Goal: Task Accomplishment & Management: Use online tool/utility

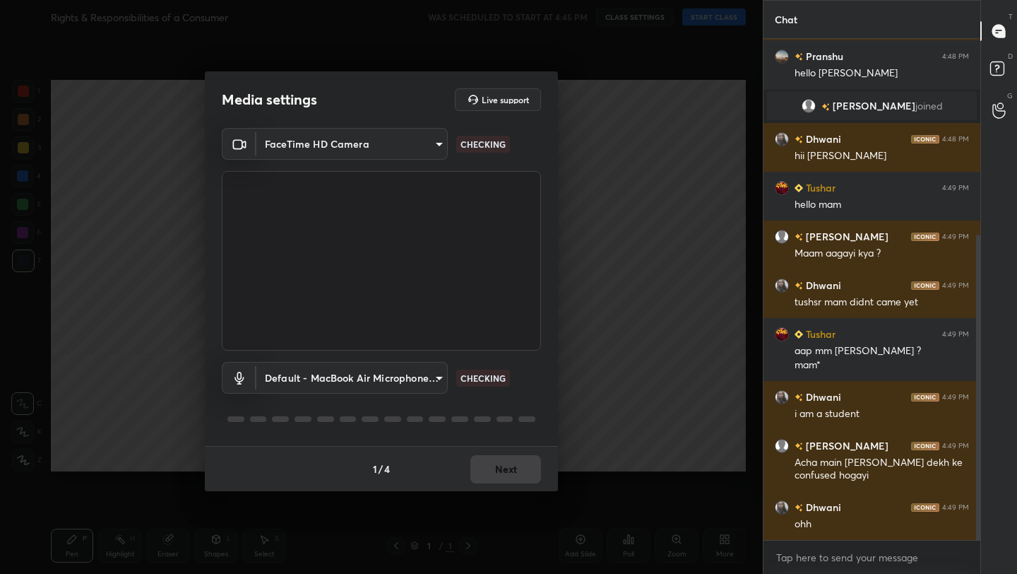
scroll to position [370, 0]
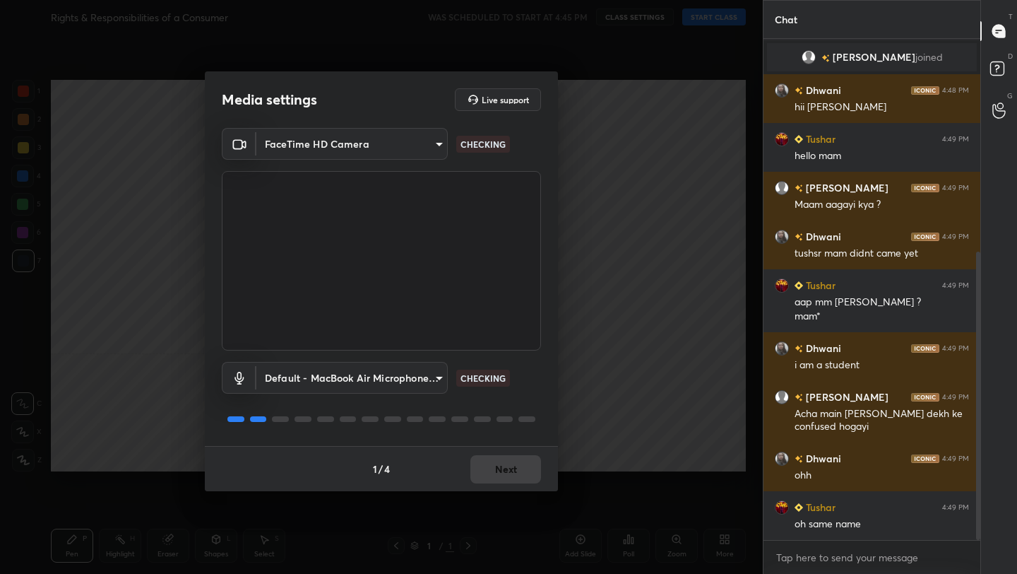
click at [492, 470] on div "1 / 4 Next" at bounding box center [381, 468] width 353 height 45
click at [518, 474] on button "Next" at bounding box center [506, 469] width 71 height 28
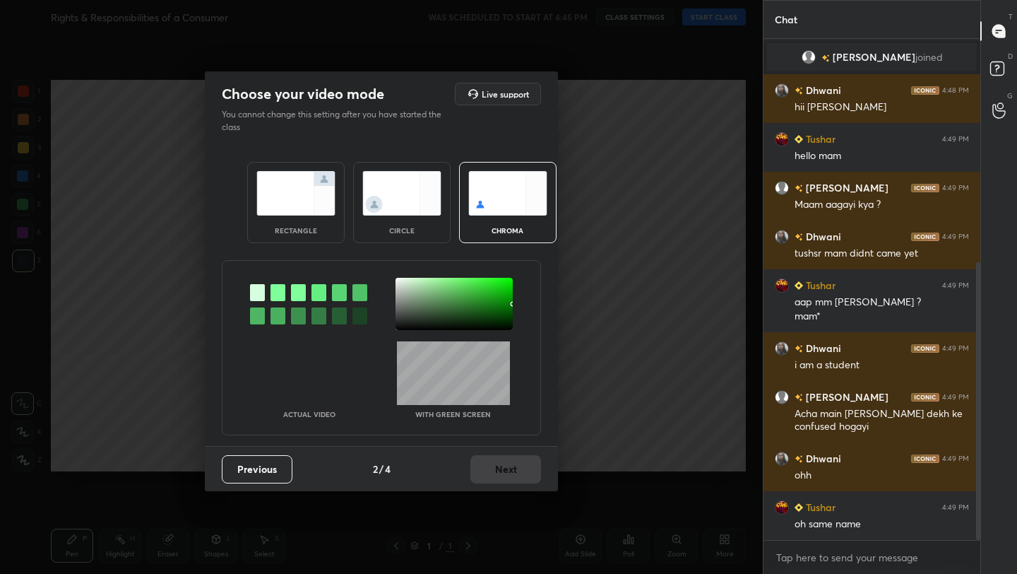
scroll to position [403, 0]
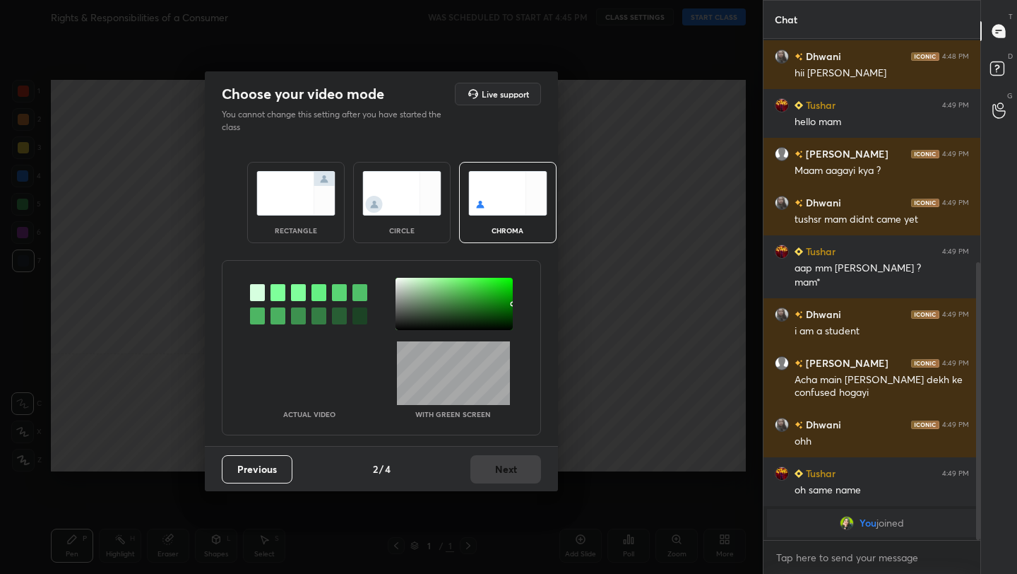
click at [338, 200] on div "rectangle" at bounding box center [296, 202] width 98 height 81
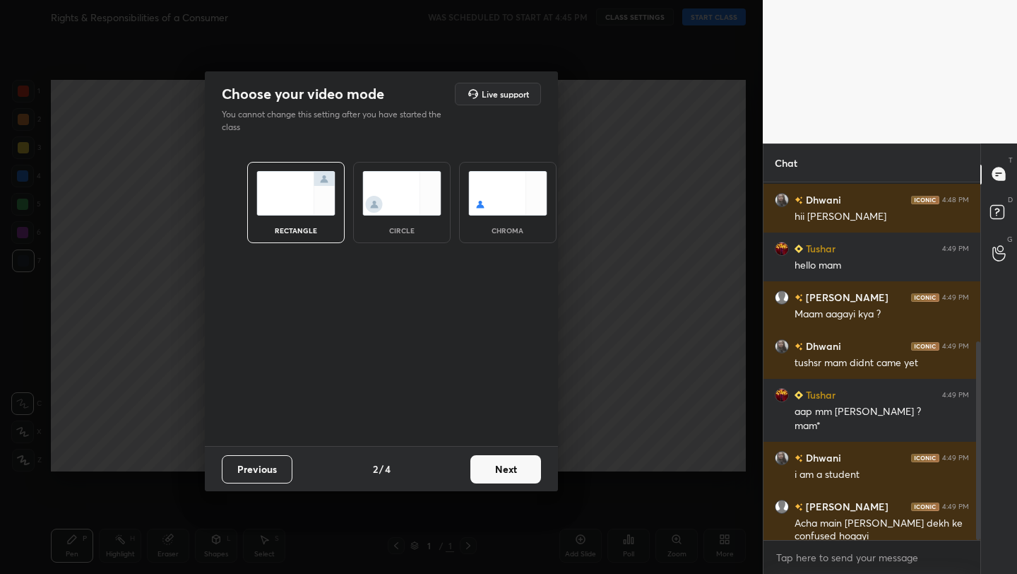
click at [505, 482] on button "Next" at bounding box center [506, 469] width 71 height 28
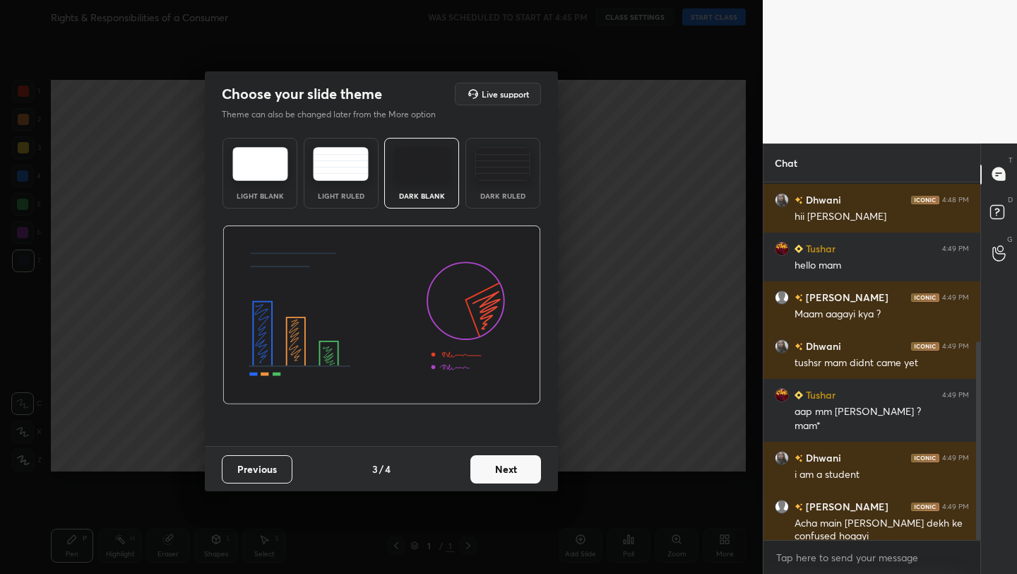
click at [516, 471] on button "Next" at bounding box center [506, 469] width 71 height 28
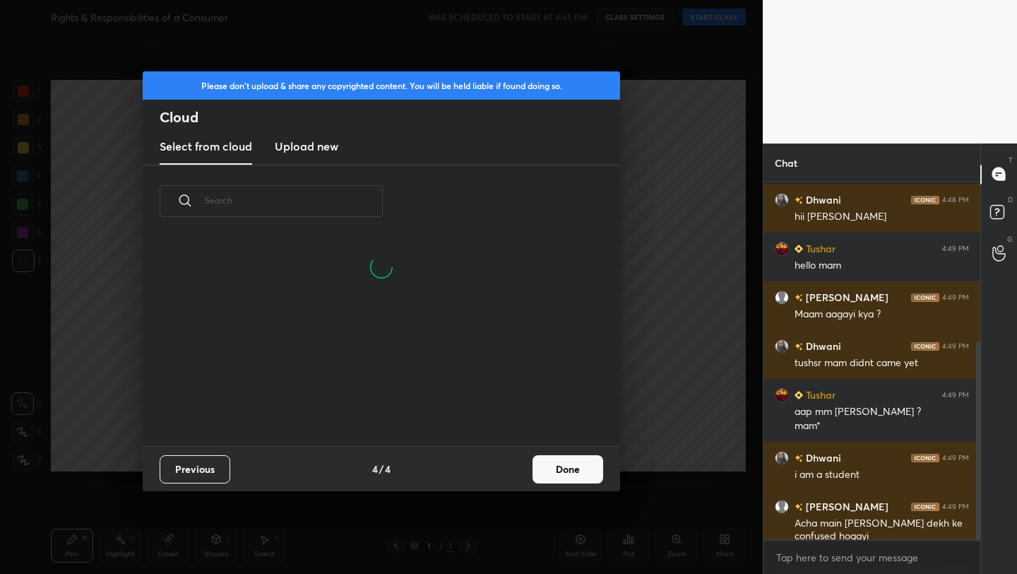
click at [573, 473] on button "Done" at bounding box center [568, 469] width 71 height 28
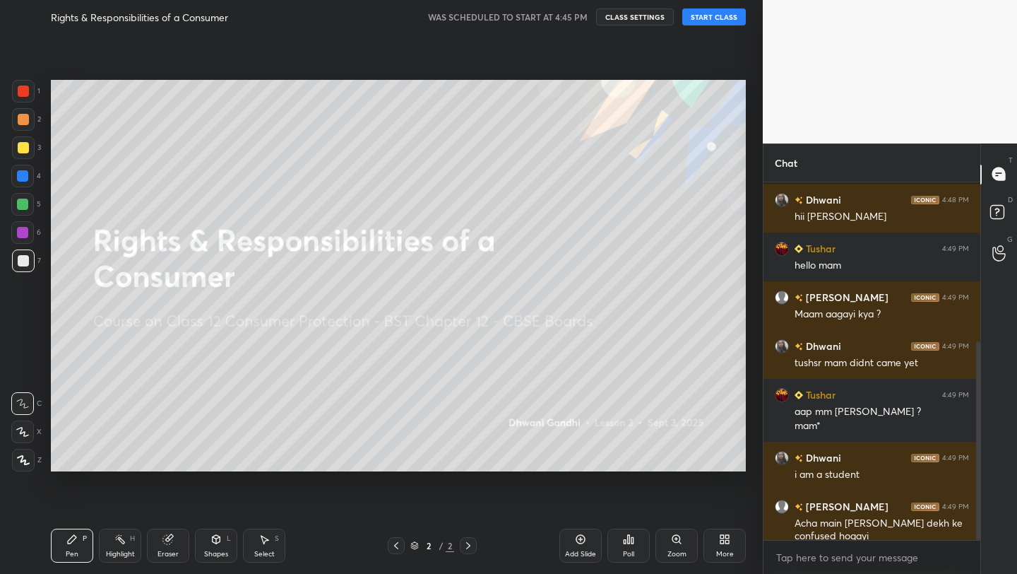
click at [720, 14] on button "START CLASS" at bounding box center [715, 16] width 64 height 17
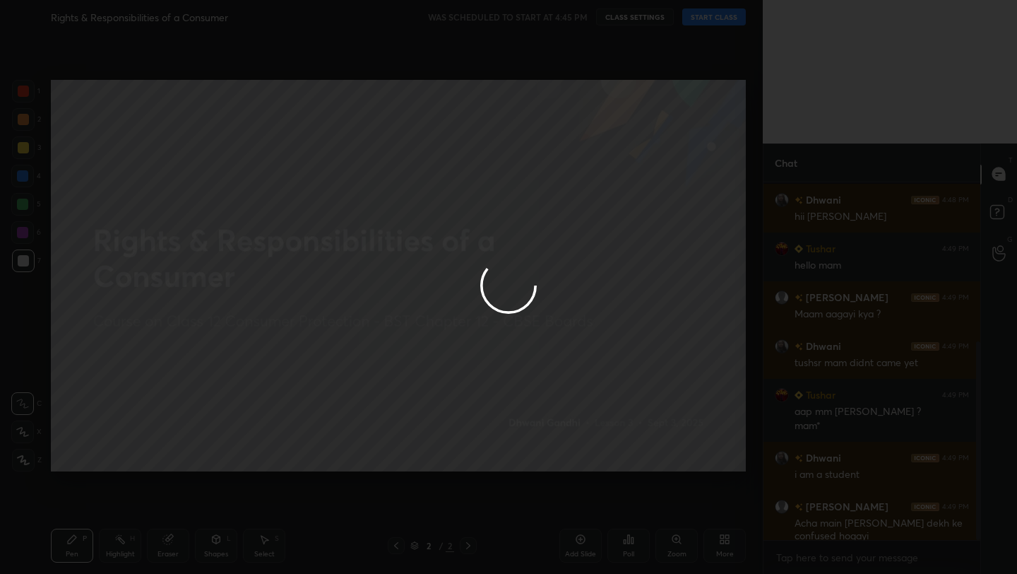
scroll to position [498, 0]
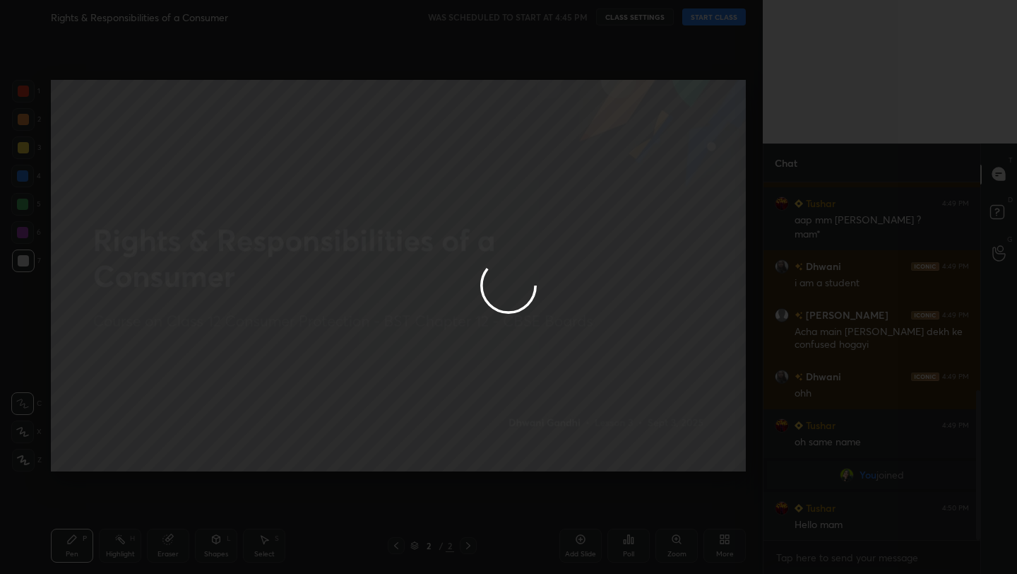
type textarea "x"
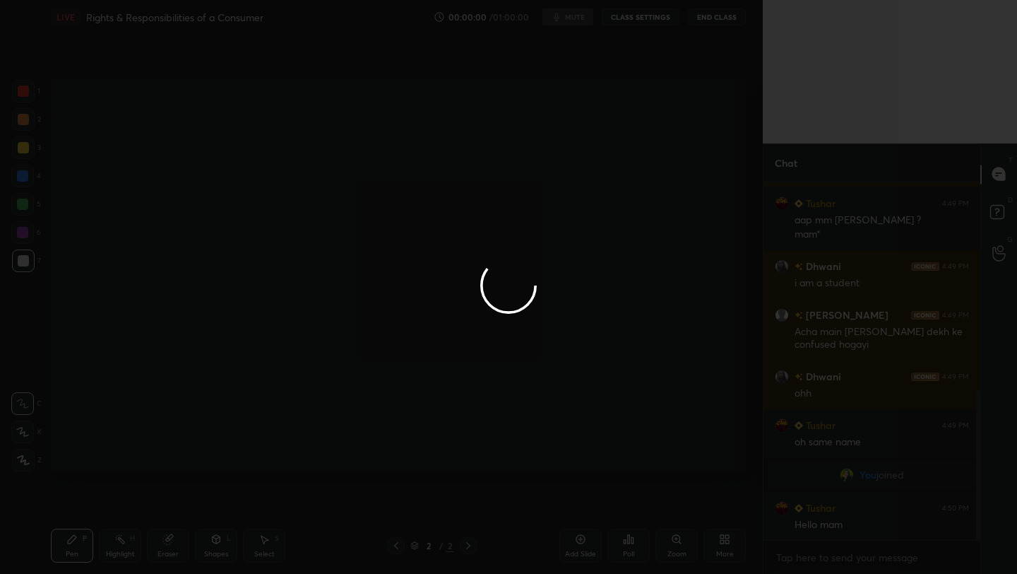
scroll to position [547, 0]
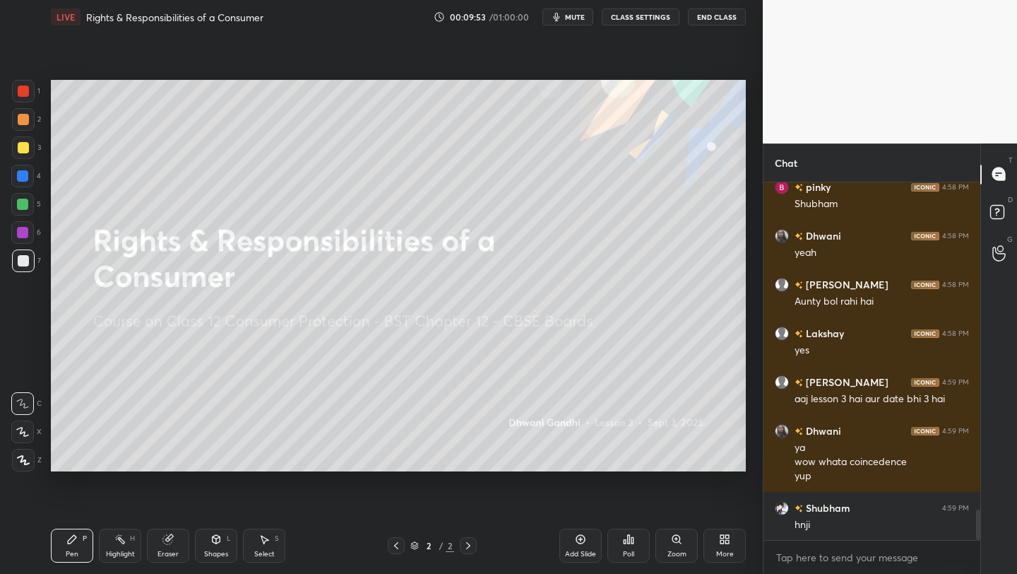
scroll to position [3951, 0]
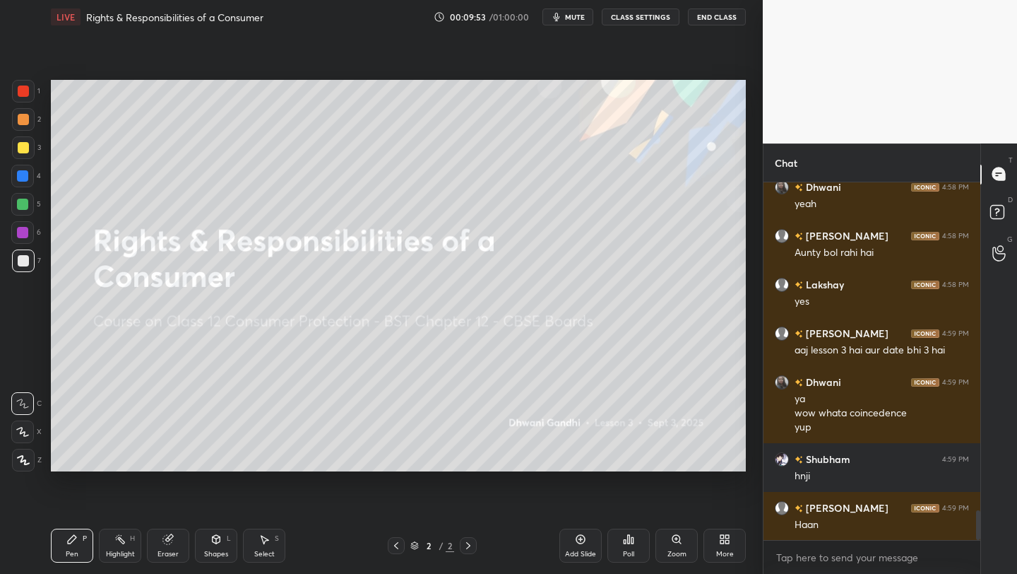
click at [731, 533] on div "More" at bounding box center [725, 546] width 42 height 34
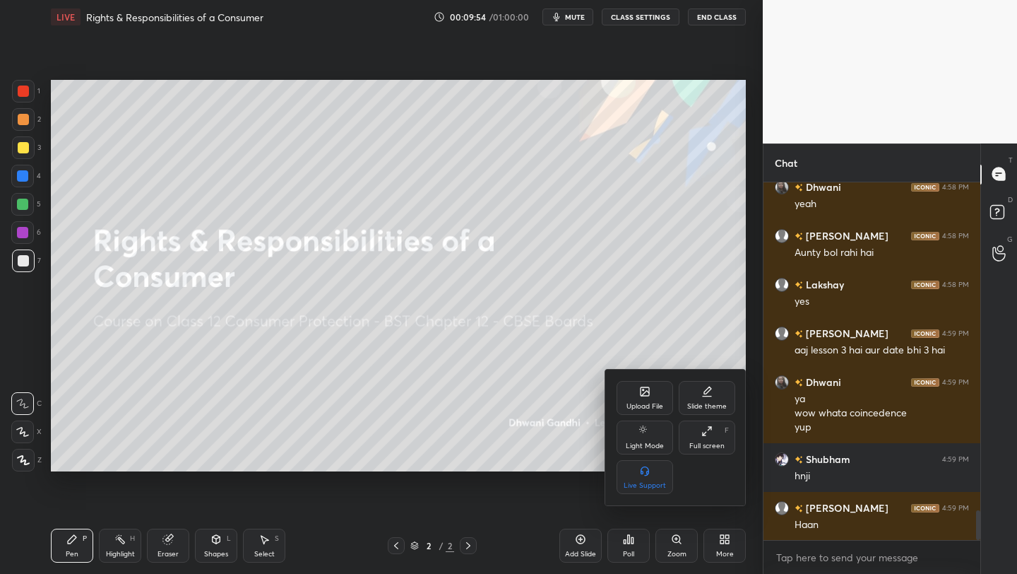
click at [638, 393] on div "Upload File" at bounding box center [645, 398] width 57 height 34
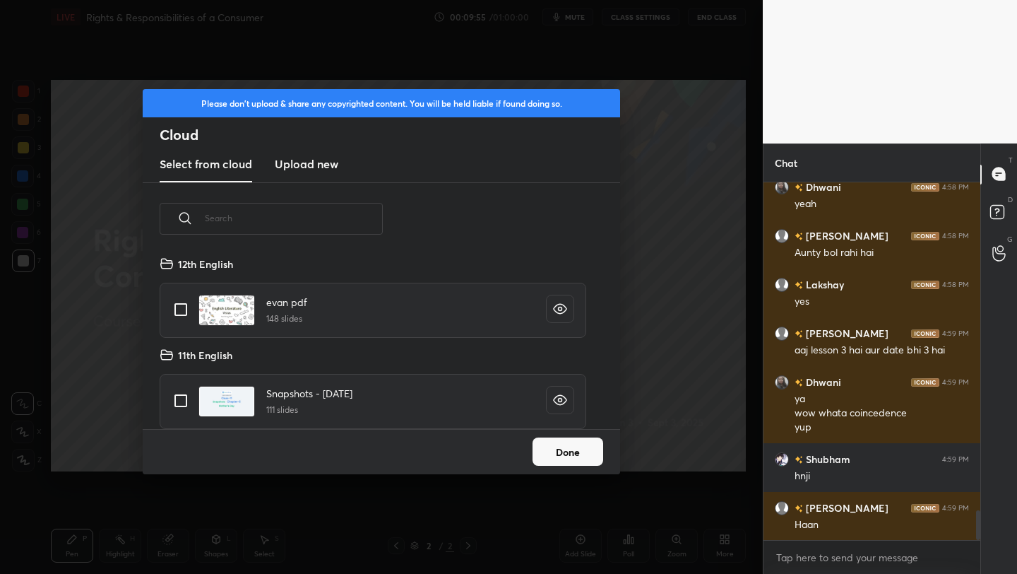
scroll to position [174, 454]
click at [311, 165] on h3 "Upload new" at bounding box center [307, 163] width 64 height 17
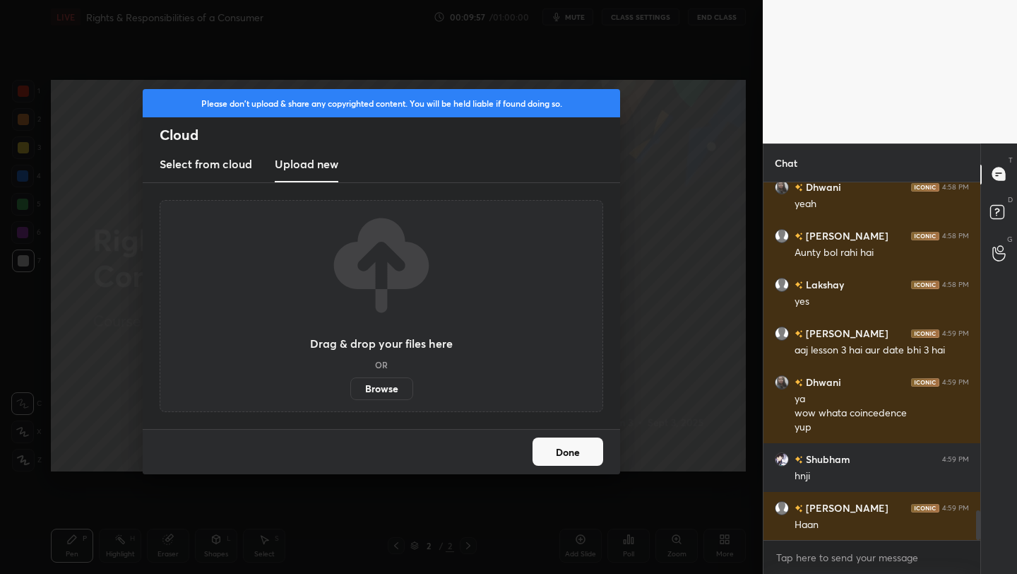
click at [394, 387] on label "Browse" at bounding box center [381, 388] width 63 height 23
click at [350, 387] on input "Browse" at bounding box center [350, 388] width 0 height 23
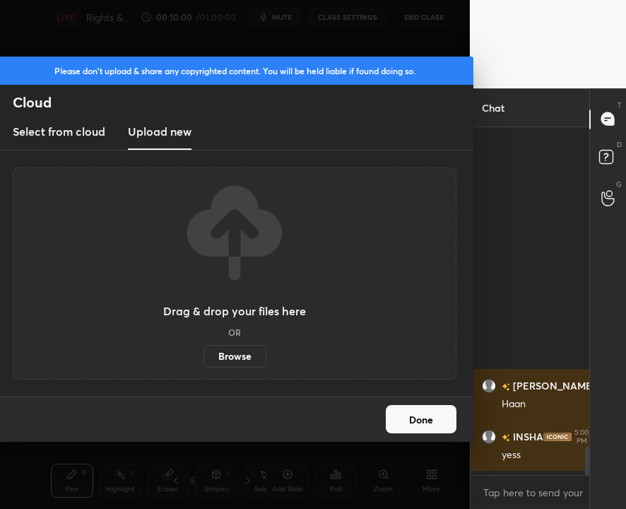
scroll to position [3256, 0]
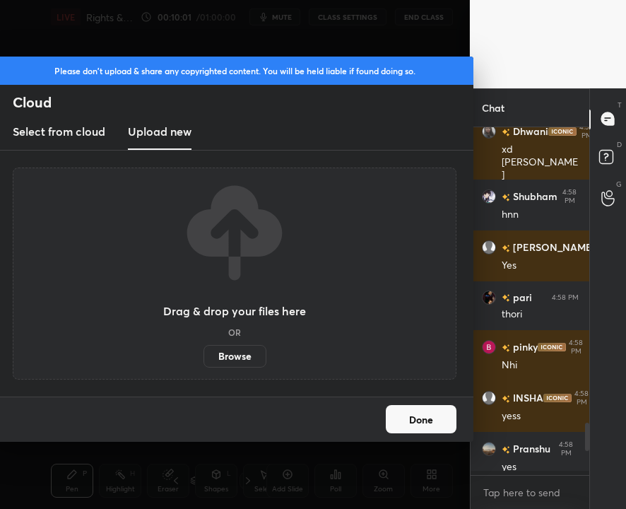
click at [423, 428] on button "Done" at bounding box center [421, 419] width 71 height 28
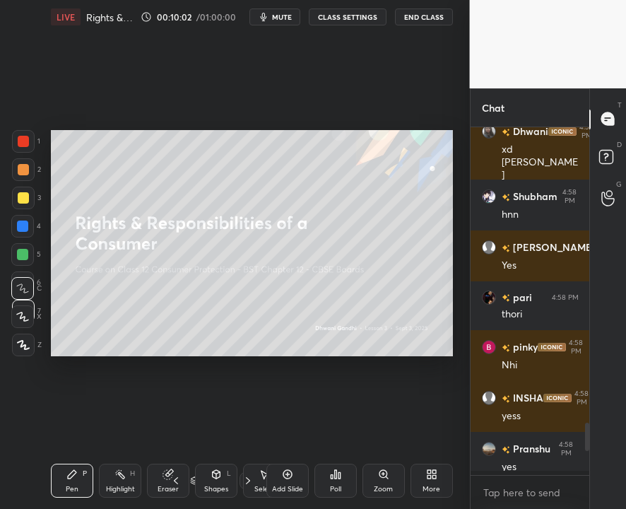
click at [333, 485] on div "Poll" at bounding box center [335, 488] width 11 height 7
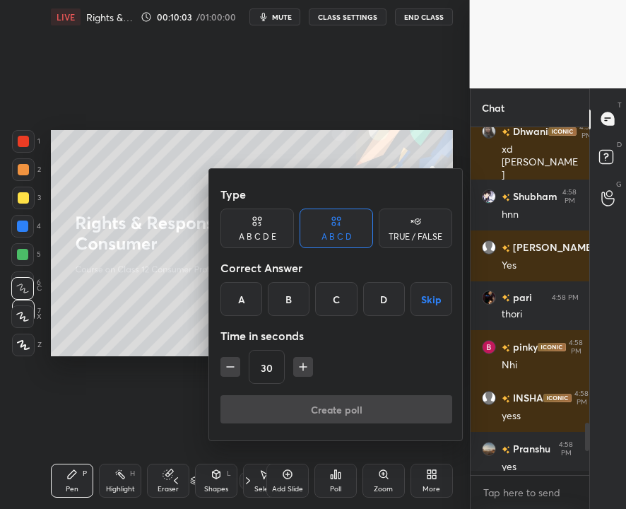
click at [282, 295] on div "B" at bounding box center [289, 299] width 42 height 34
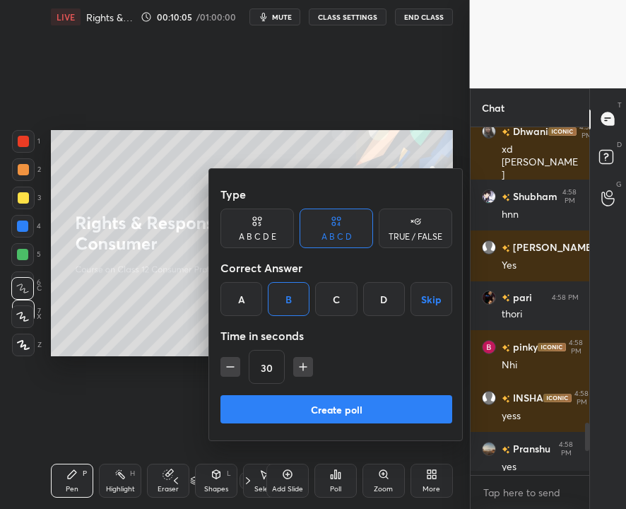
click at [319, 408] on button "Create poll" at bounding box center [336, 409] width 232 height 28
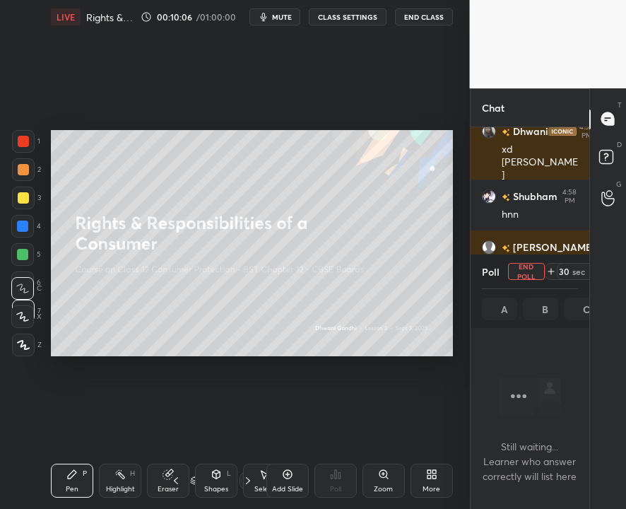
scroll to position [104, 114]
click at [428, 474] on icon at bounding box center [431, 473] width 11 height 11
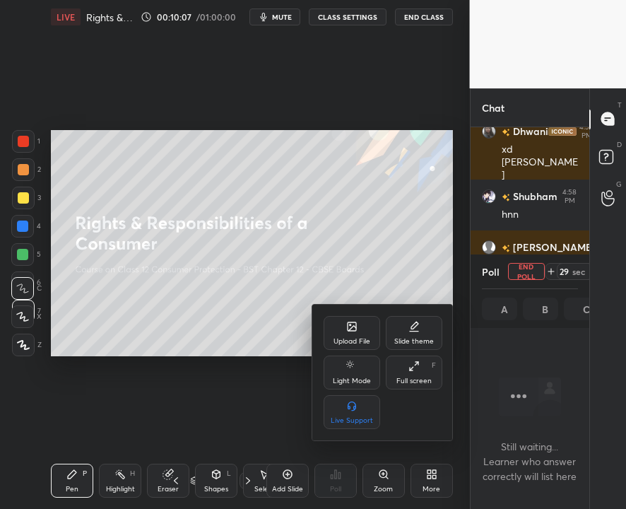
click at [344, 341] on div "Upload File" at bounding box center [351, 341] width 37 height 7
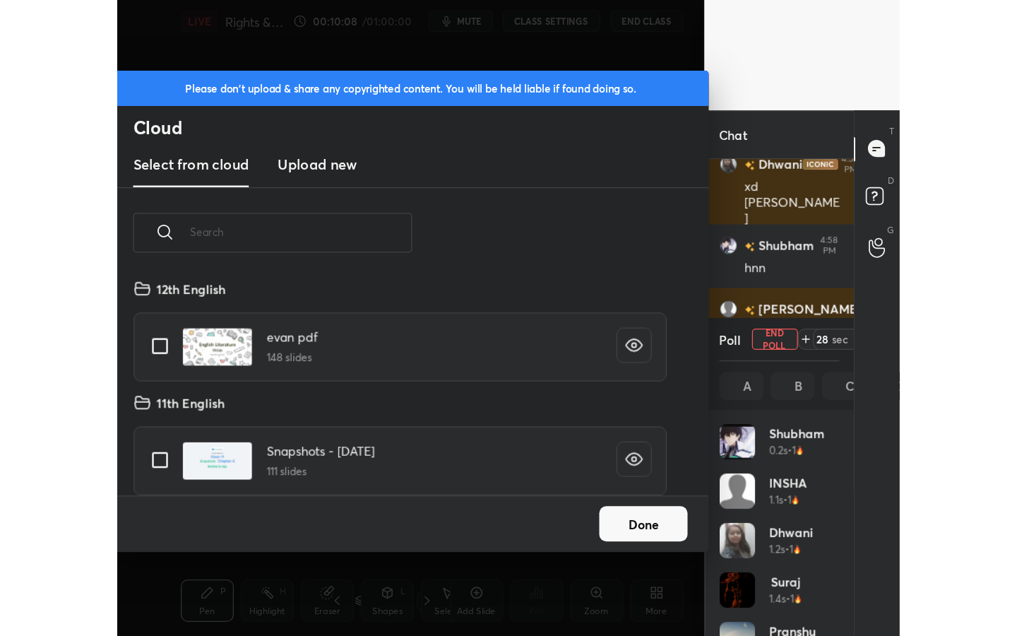
scroll to position [174, 454]
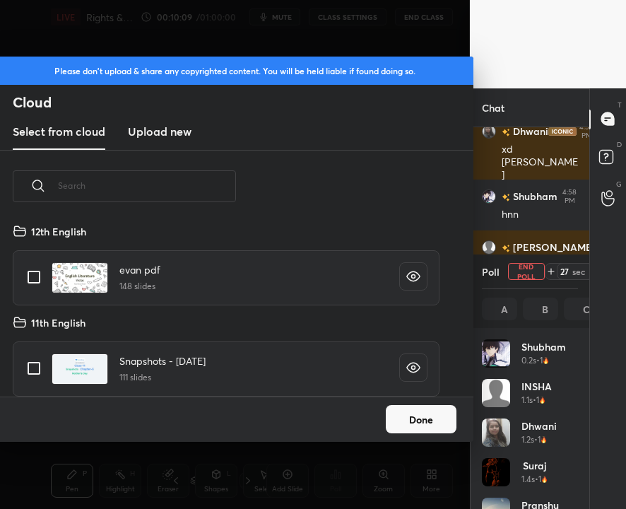
click at [187, 139] on h3 "Upload new" at bounding box center [160, 131] width 64 height 17
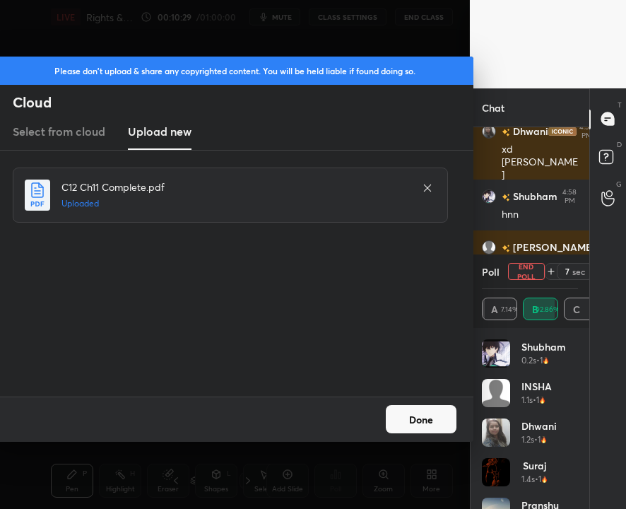
click at [437, 417] on button "Done" at bounding box center [421, 419] width 71 height 28
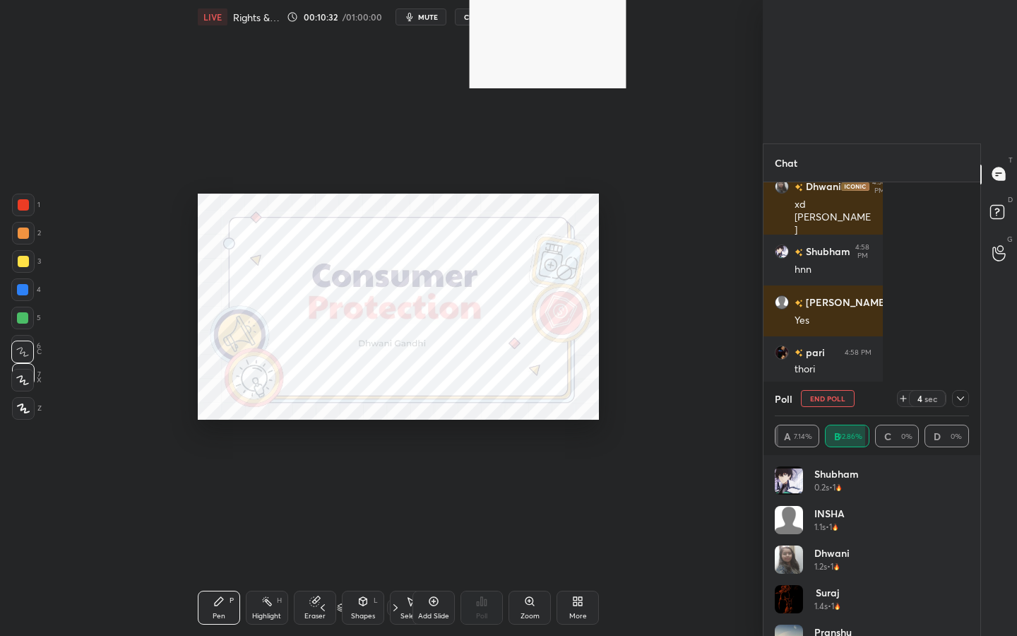
scroll to position [340, 207]
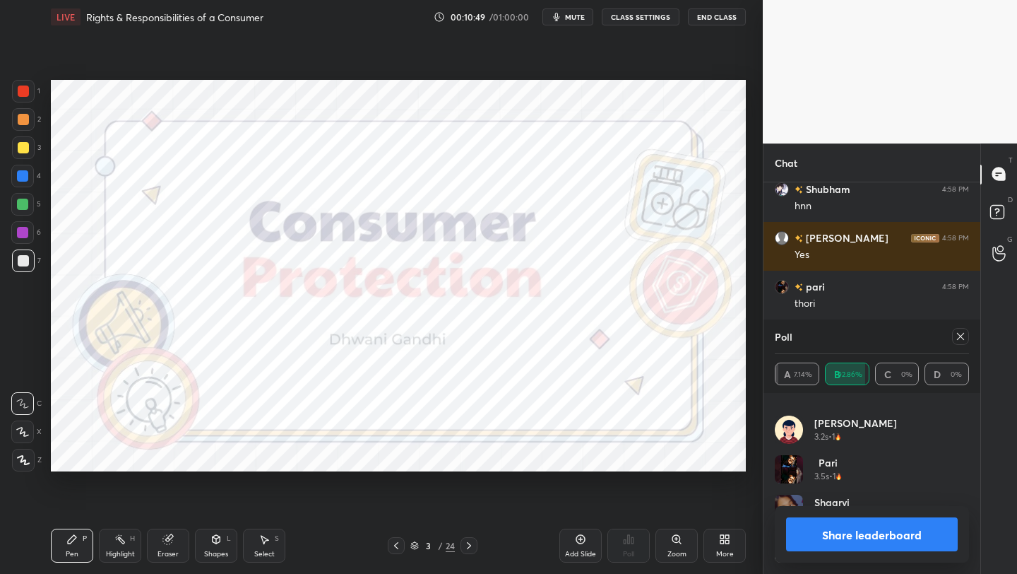
click at [958, 331] on icon at bounding box center [960, 336] width 11 height 11
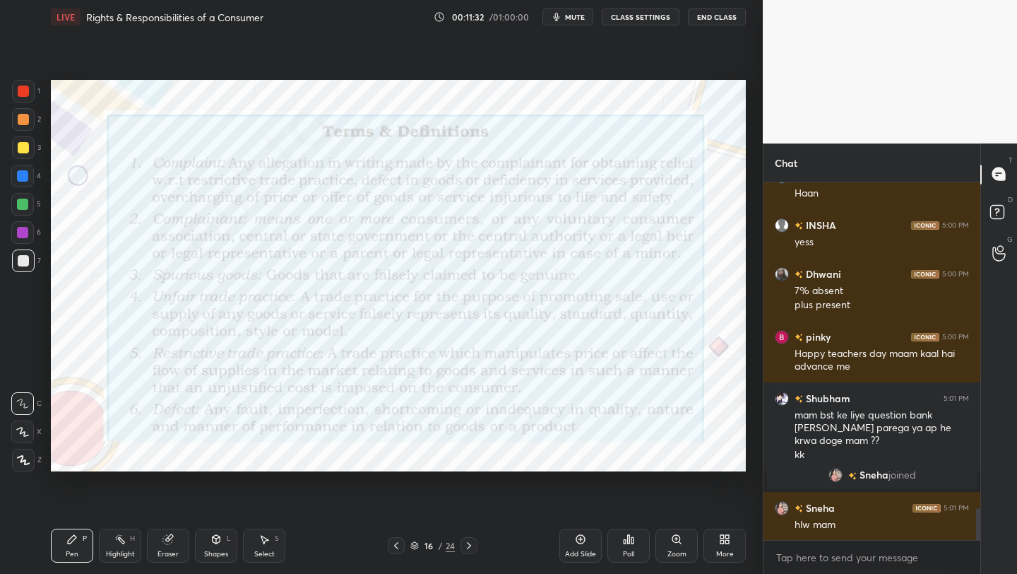
scroll to position [3757, 0]
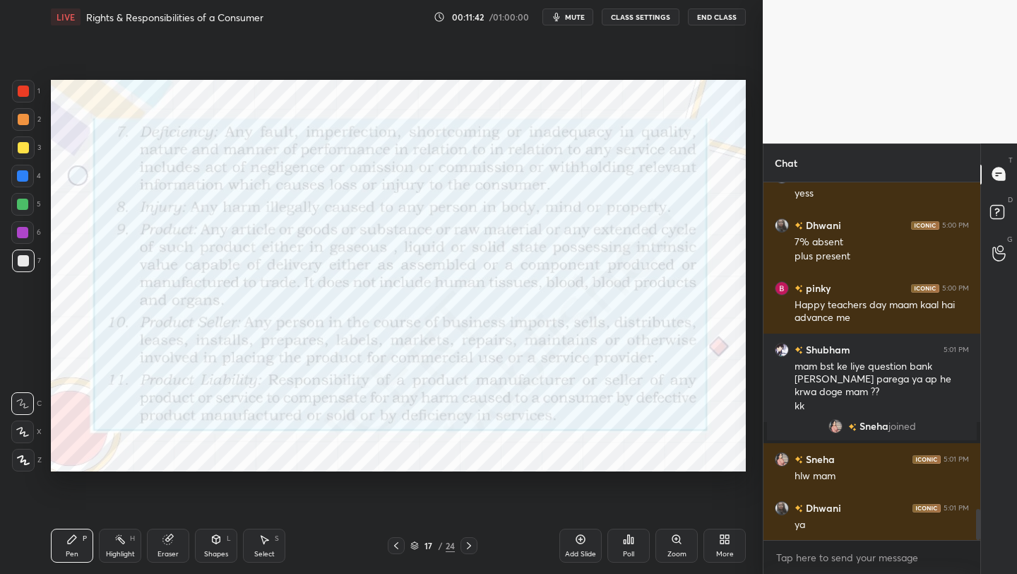
click at [414, 545] on icon at bounding box center [414, 544] width 7 height 4
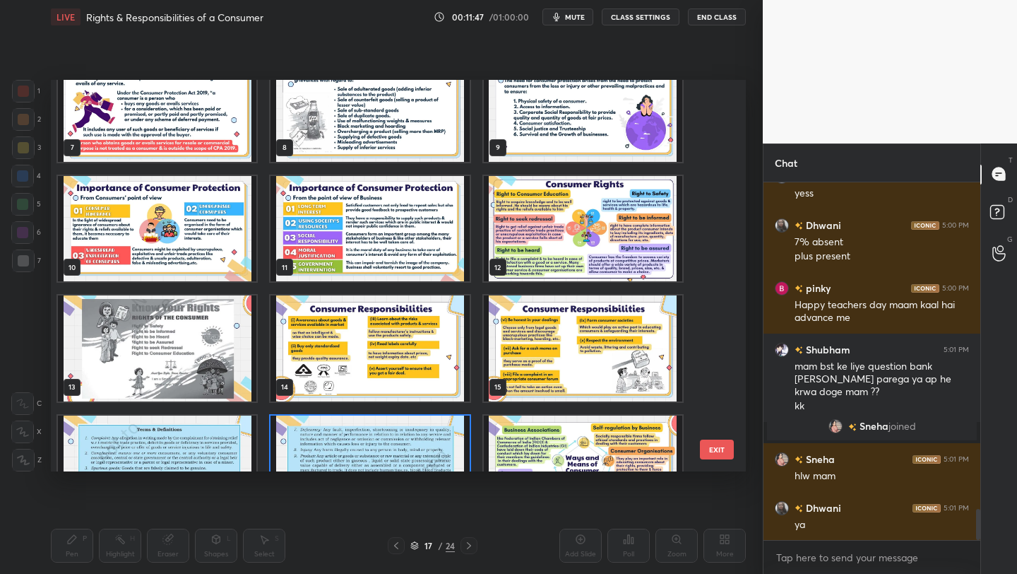
scroll to position [269, 0]
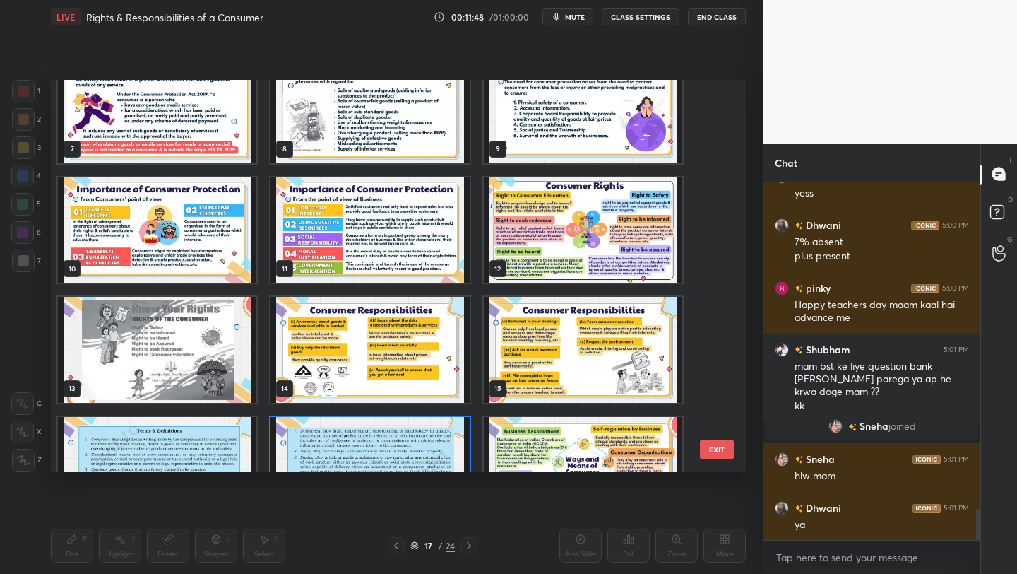
click at [536, 259] on img "grid" at bounding box center [583, 230] width 199 height 106
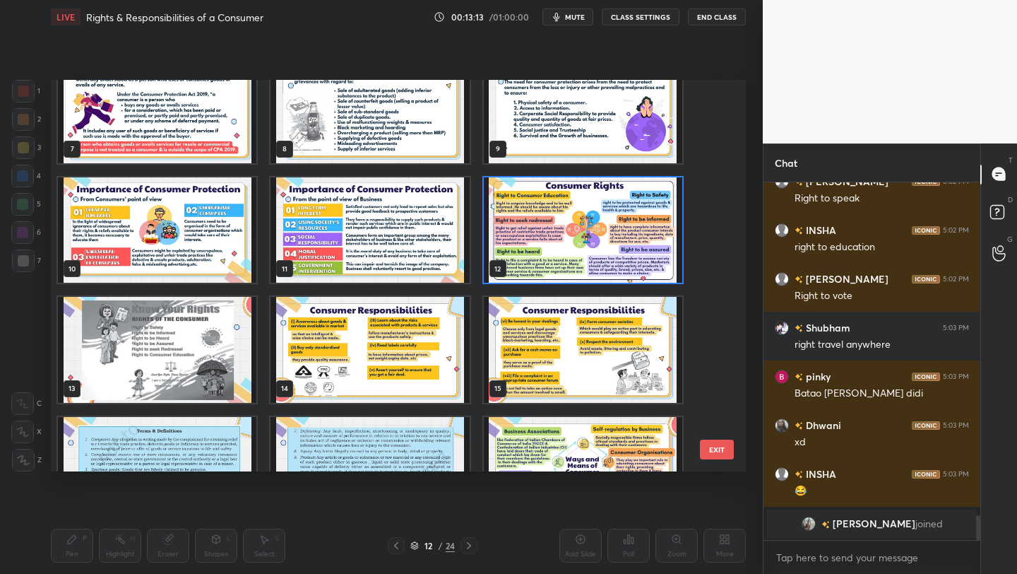
scroll to position [4466, 0]
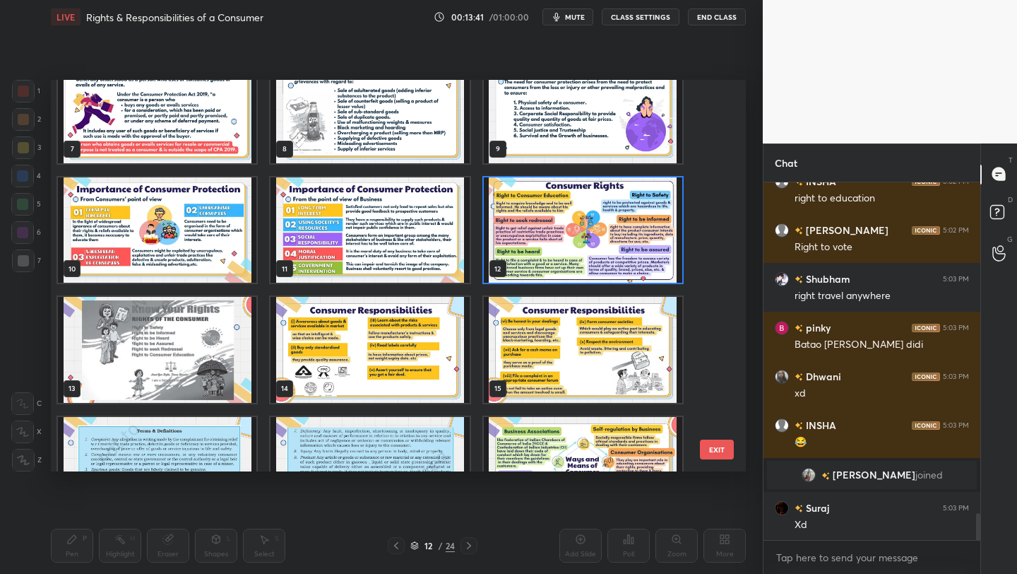
click at [550, 201] on img "grid" at bounding box center [583, 230] width 199 height 106
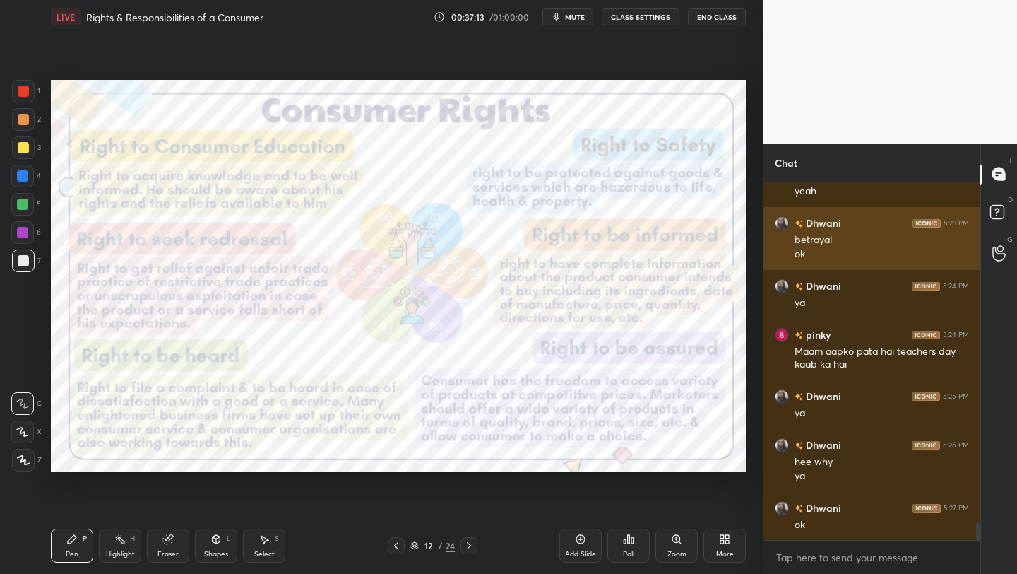
scroll to position [6981, 0]
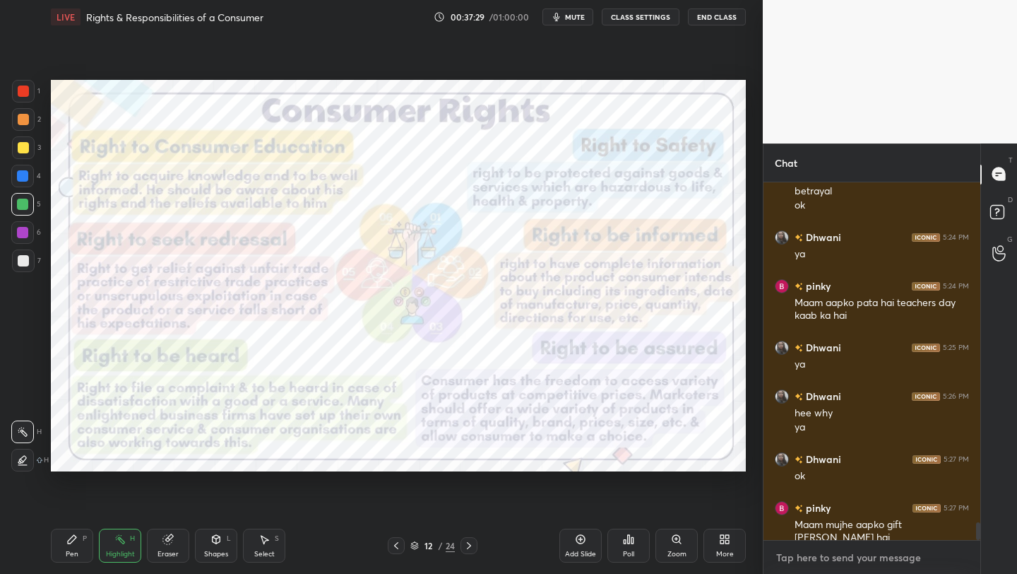
type textarea "x"
click at [885, 563] on textarea at bounding box center [872, 557] width 194 height 23
type textarea "5"
type textarea "x"
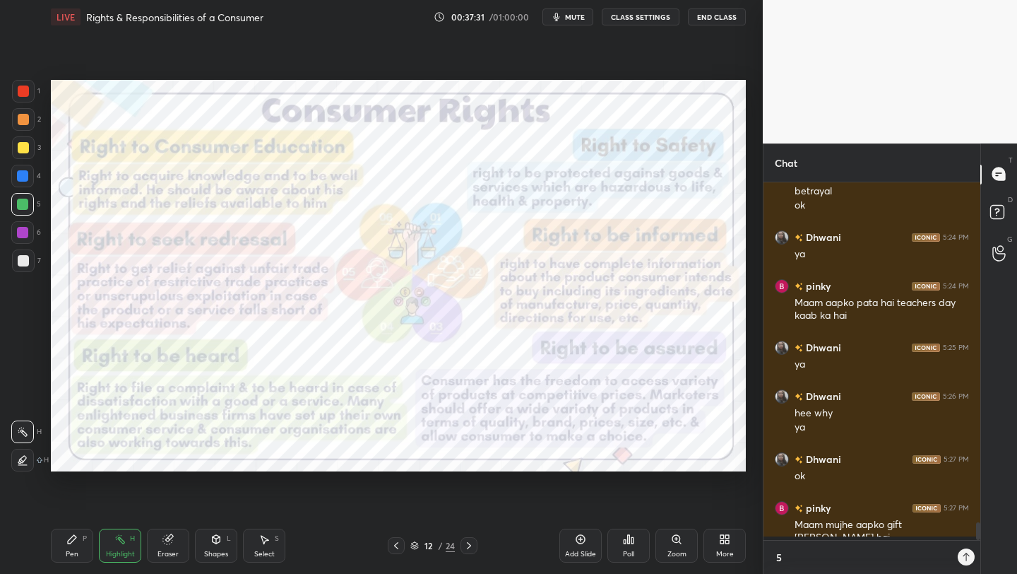
type textarea "5t"
type textarea "x"
type textarea "5th"
type textarea "x"
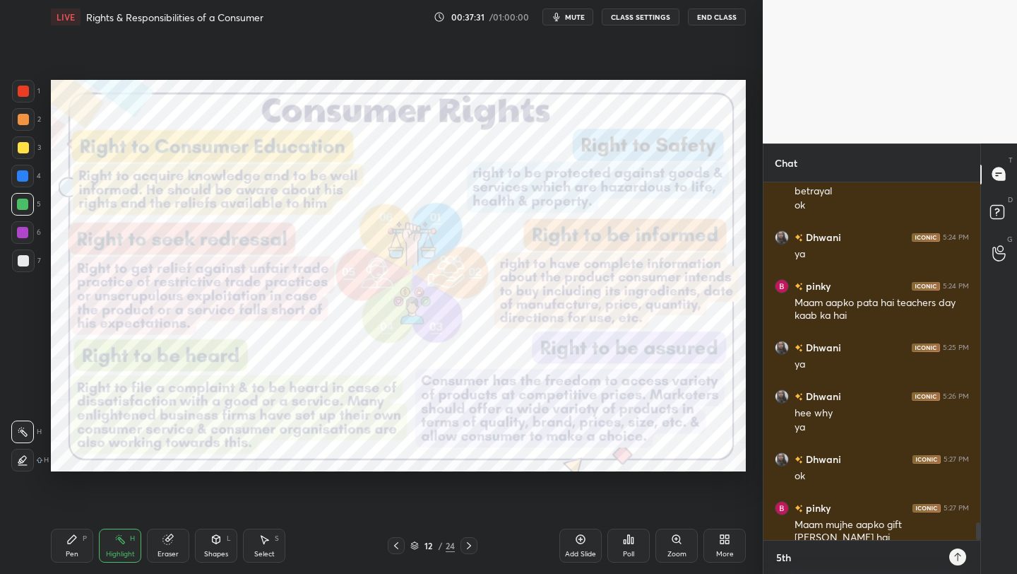
type textarea "5th"
type textarea "x"
type textarea "5th g"
type textarea "x"
type textarea "5th gi"
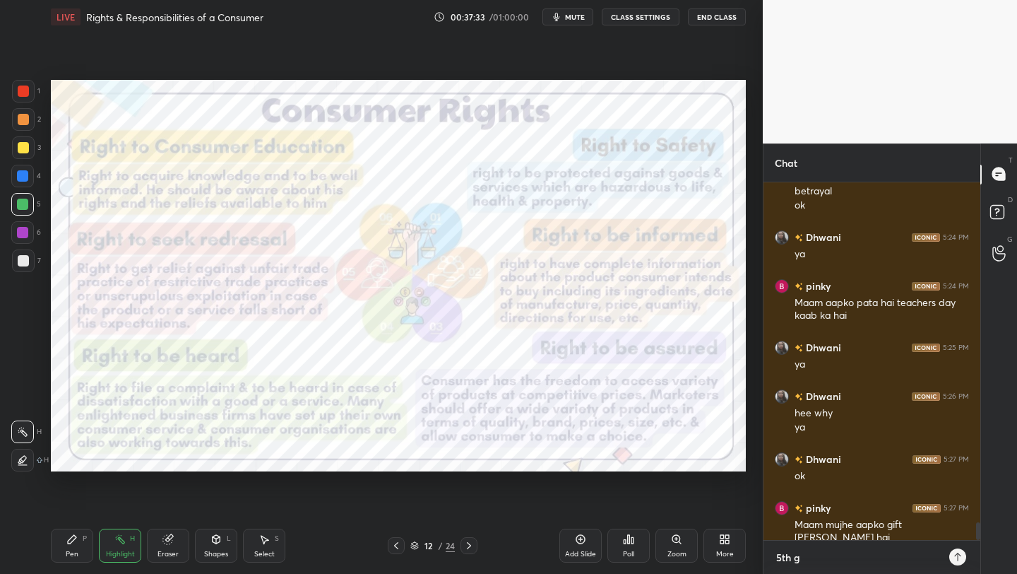
type textarea "x"
type textarea "5th gif"
type textarea "x"
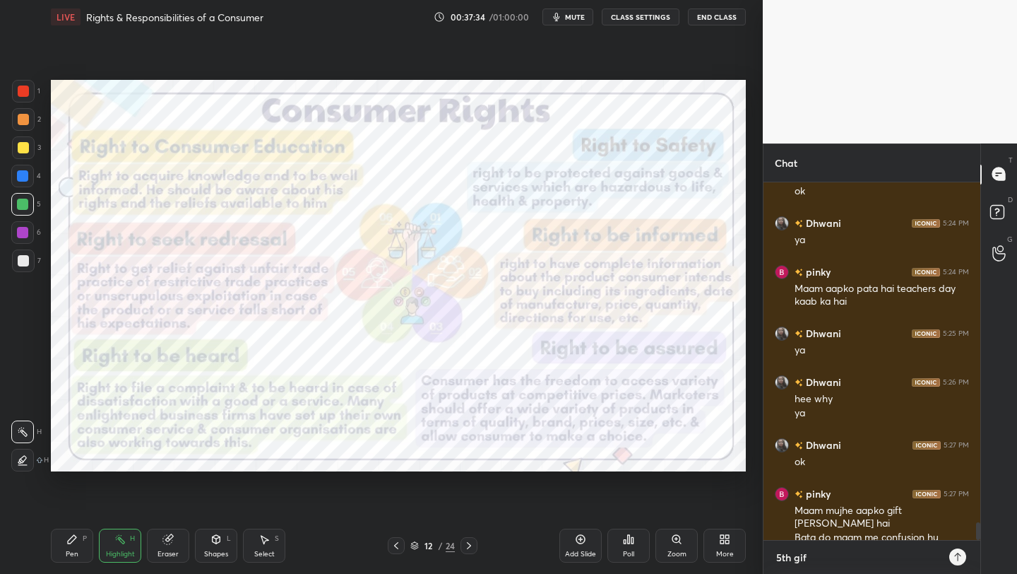
type textarea "5th gift"
type textarea "x"
type textarea "5th gif"
type textarea "x"
type textarea "5th gi"
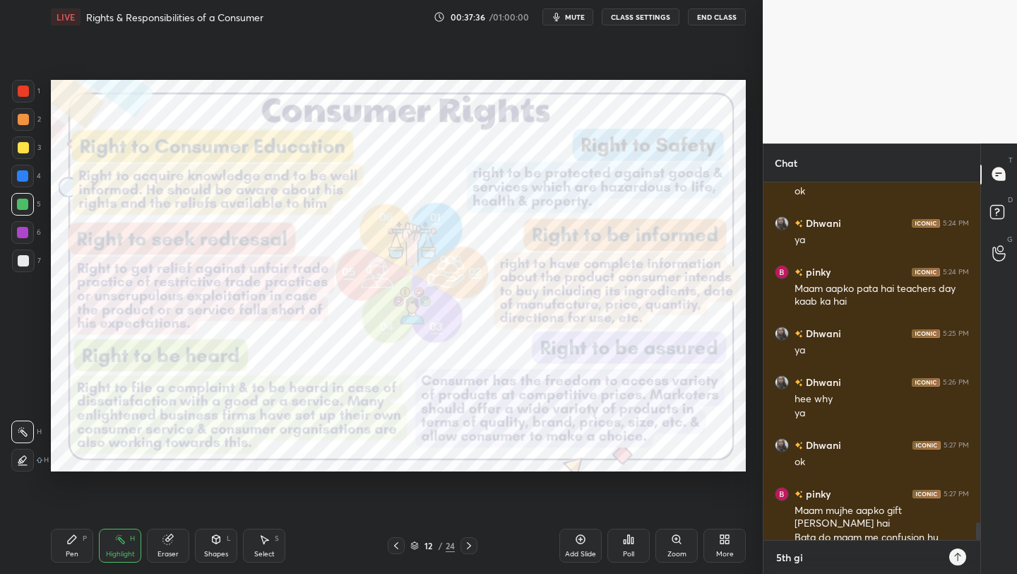
type textarea "x"
type textarea "5th g"
type textarea "x"
type textarea "5th"
type textarea "x"
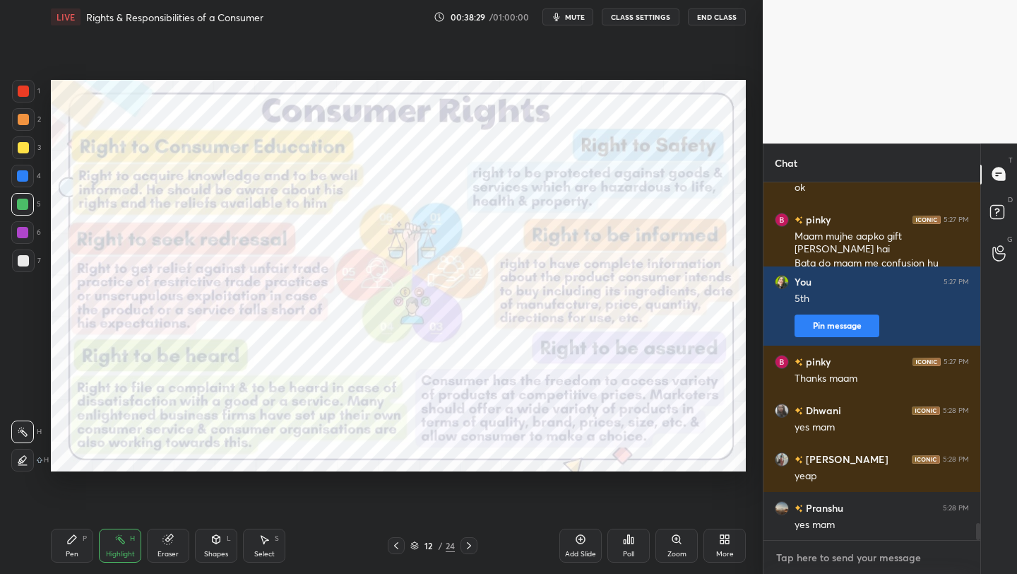
scroll to position [7318, 0]
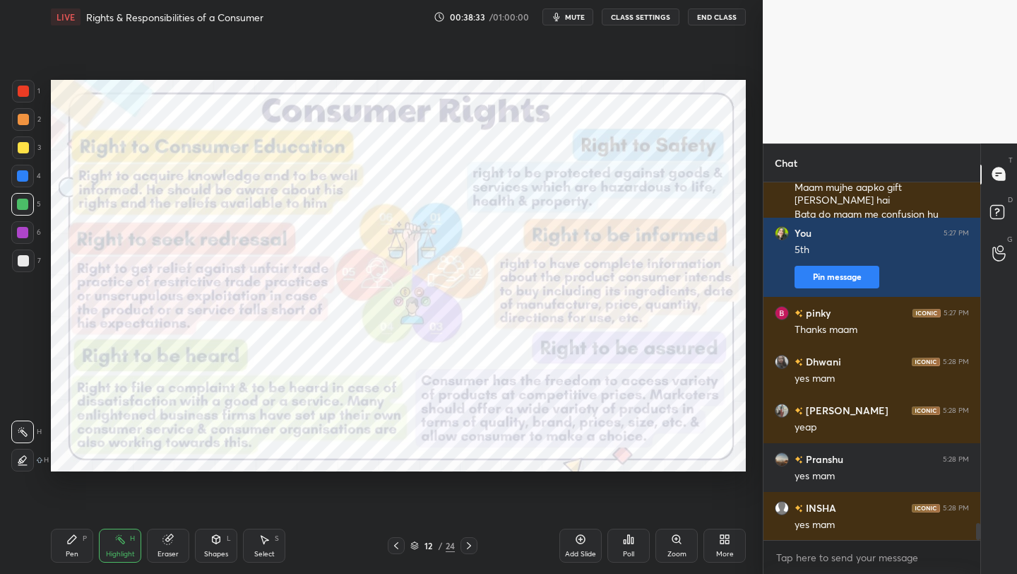
click at [466, 542] on icon at bounding box center [469, 545] width 11 height 11
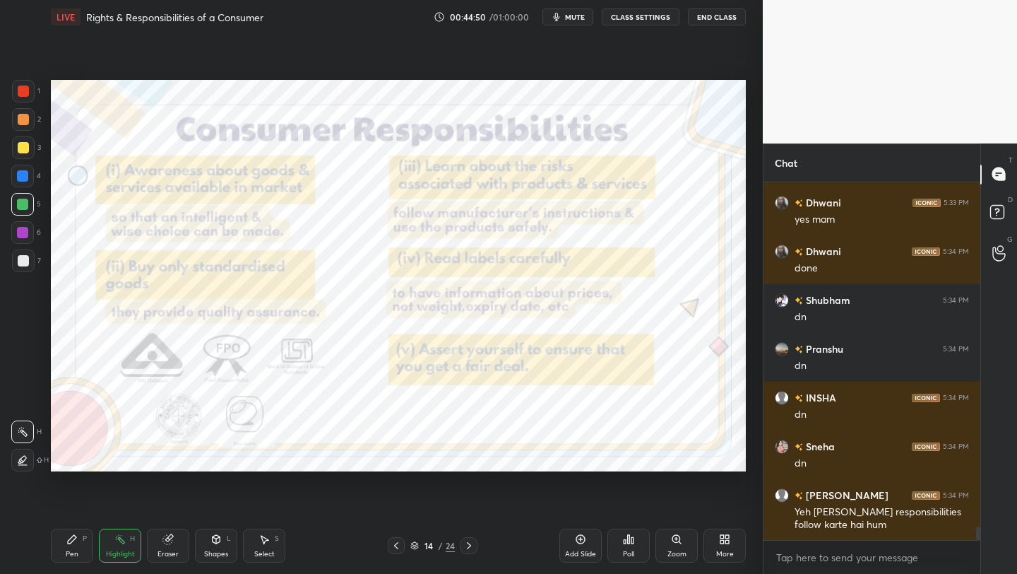
scroll to position [9214, 0]
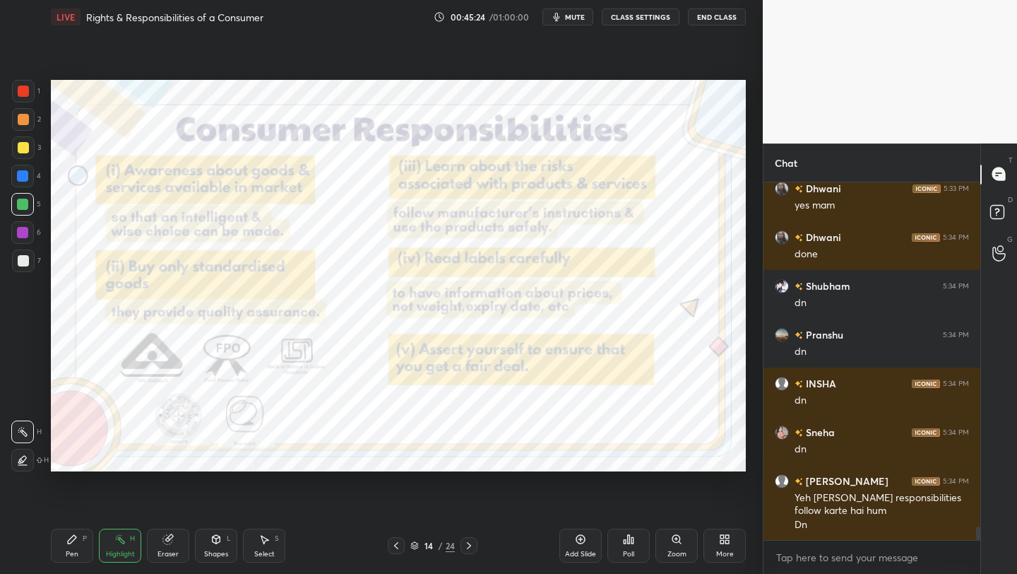
click at [683, 550] on div "Zoom" at bounding box center [677, 553] width 19 height 7
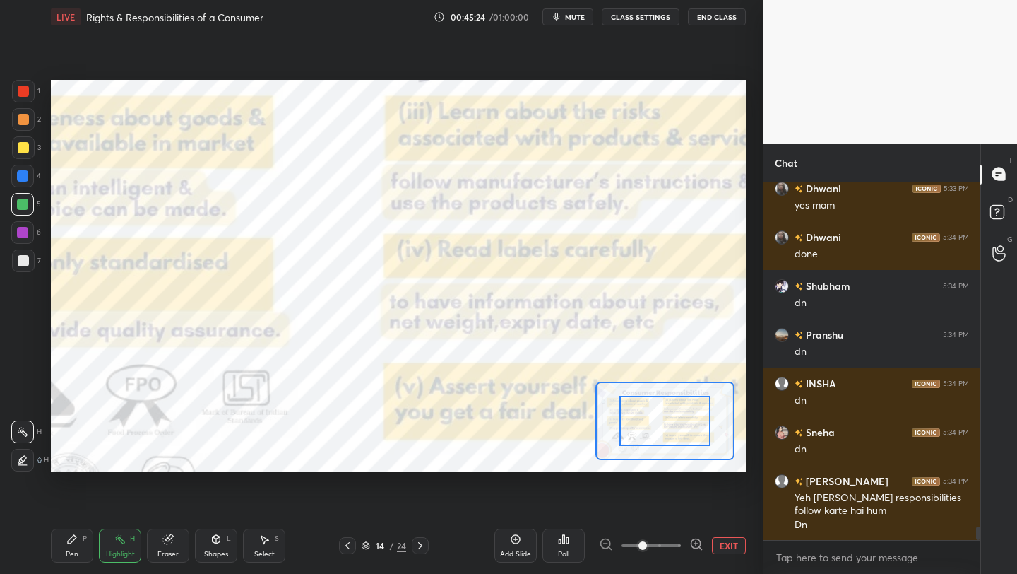
click at [683, 550] on div at bounding box center [651, 545] width 105 height 17
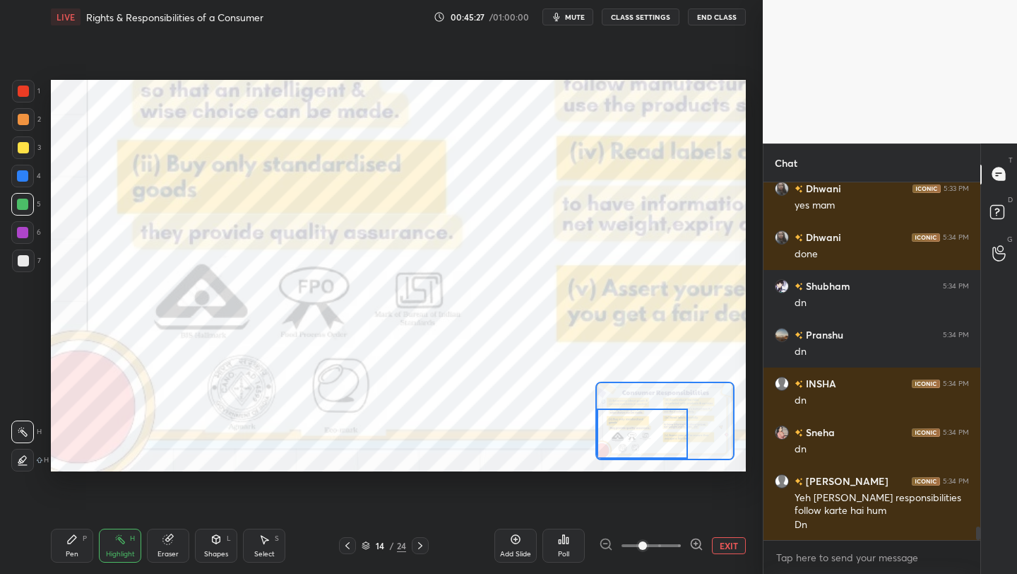
drag, startPoint x: 673, startPoint y: 429, endPoint x: 619, endPoint y: 443, distance: 55.5
click at [619, 443] on div at bounding box center [642, 433] width 91 height 50
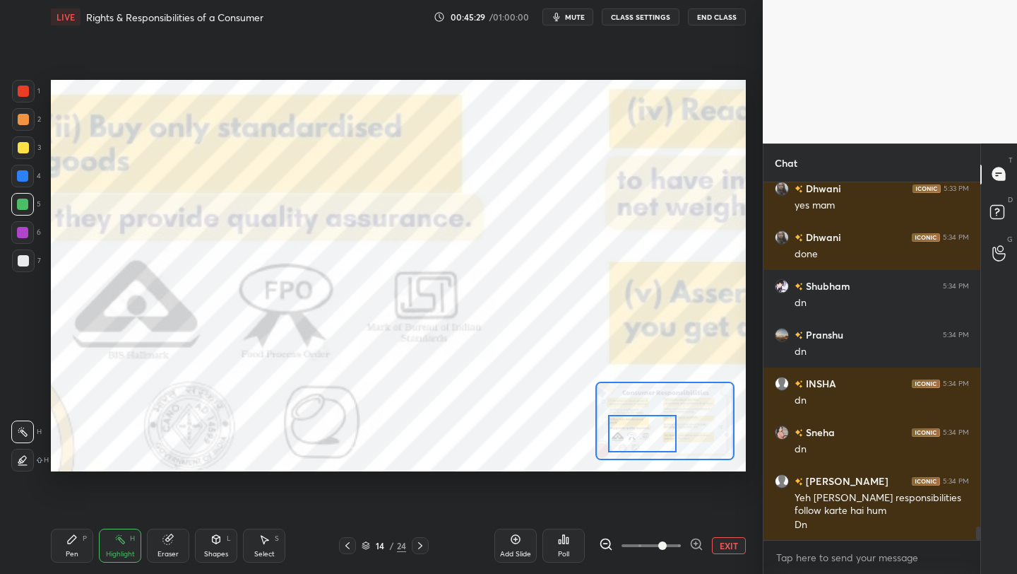
click at [659, 550] on span at bounding box center [651, 545] width 59 height 21
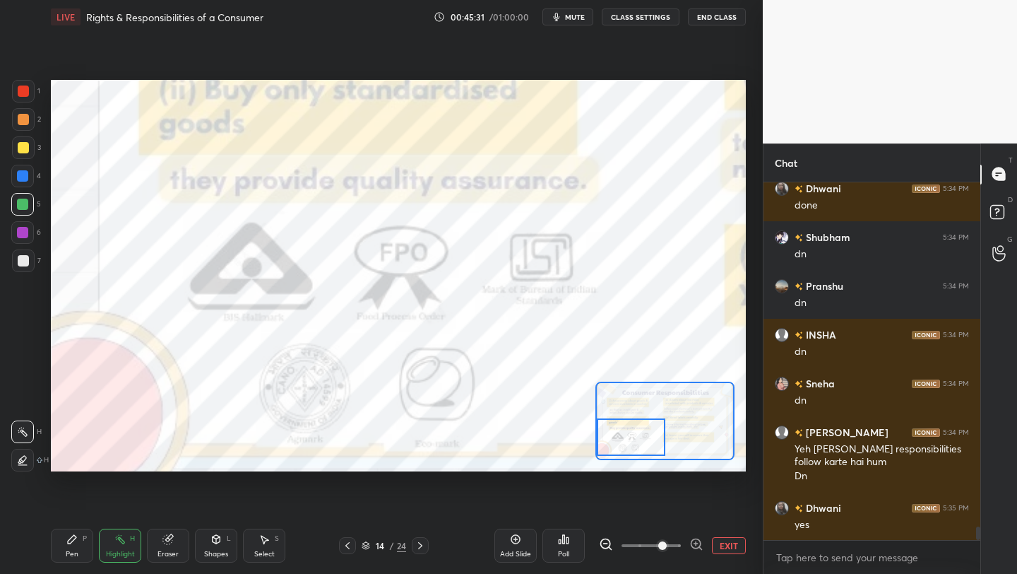
drag, startPoint x: 657, startPoint y: 430, endPoint x: 636, endPoint y: 434, distance: 21.5
click at [636, 434] on div at bounding box center [631, 436] width 68 height 37
click at [736, 551] on button "EXIT" at bounding box center [729, 545] width 34 height 17
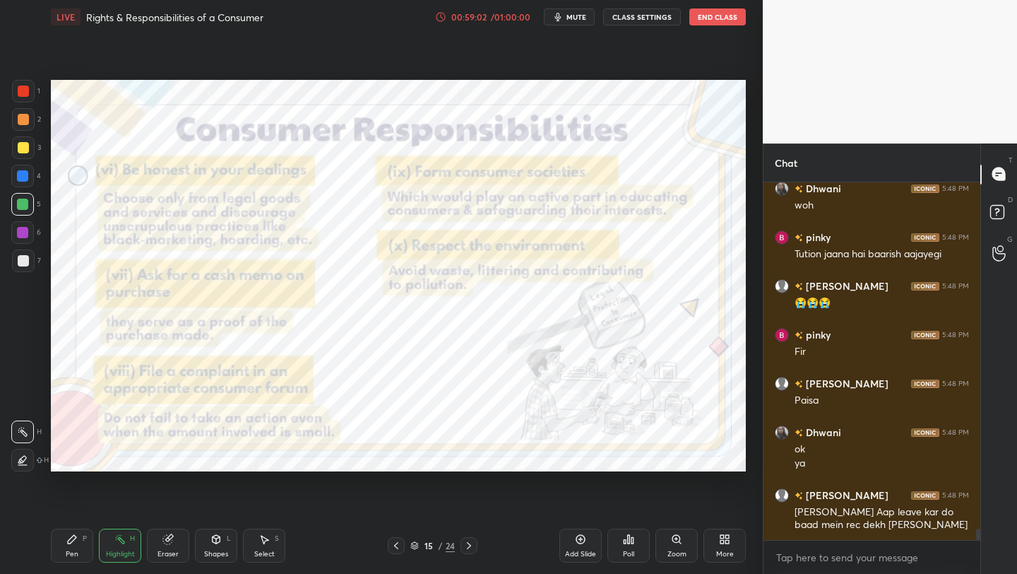
scroll to position [11018, 0]
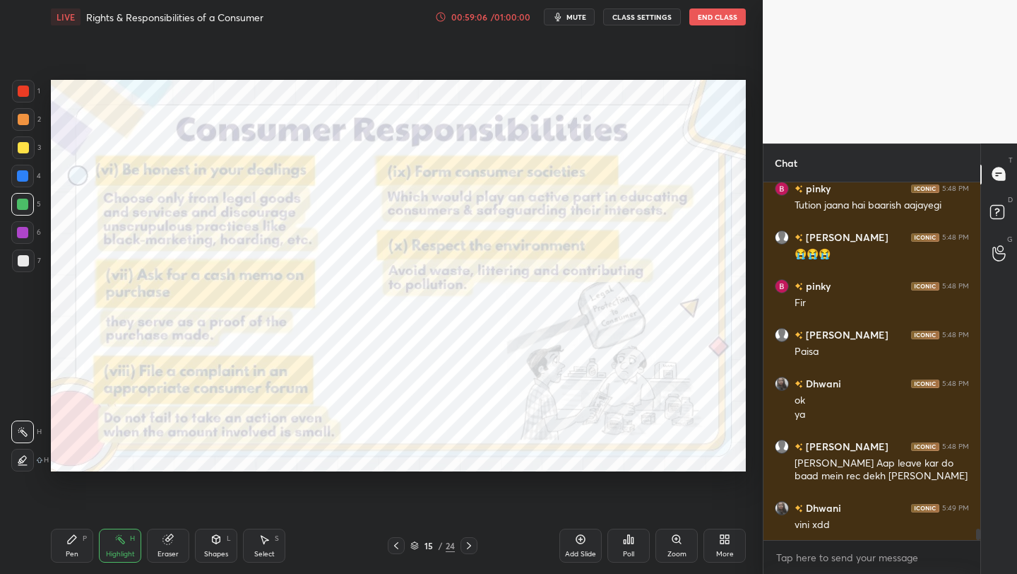
click at [416, 541] on icon at bounding box center [415, 545] width 8 height 8
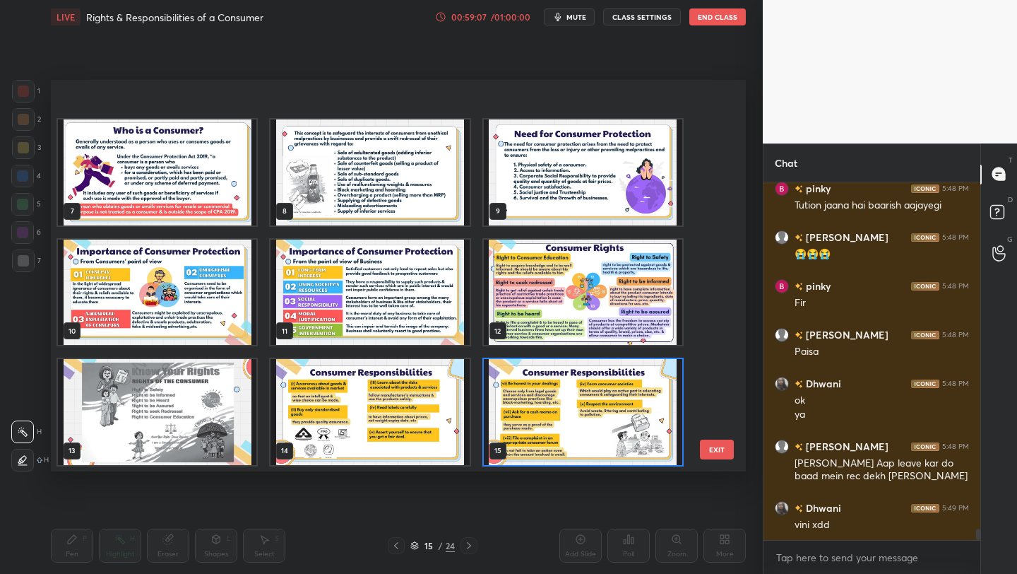
scroll to position [307, 0]
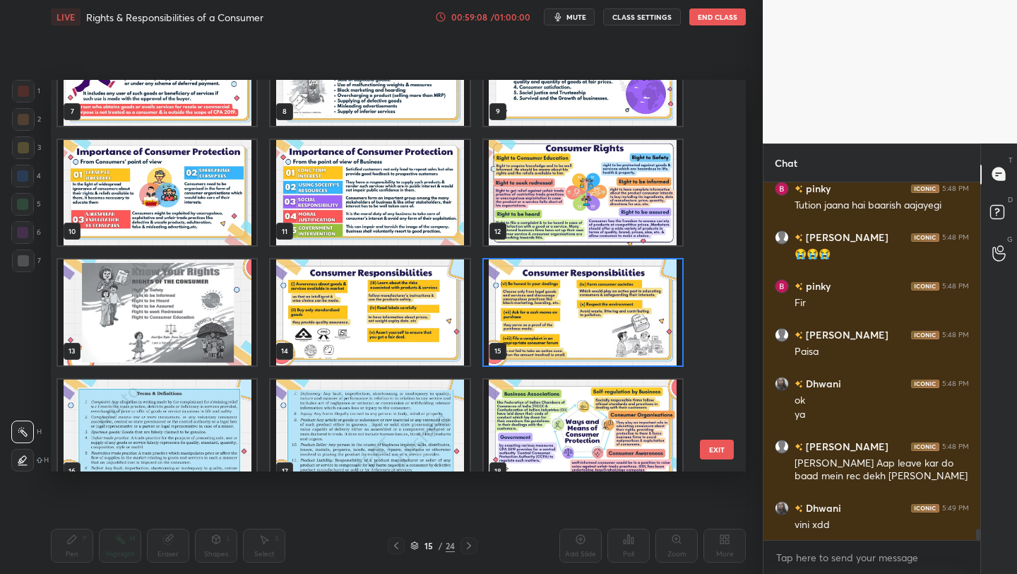
click at [603, 307] on img "grid" at bounding box center [583, 312] width 199 height 106
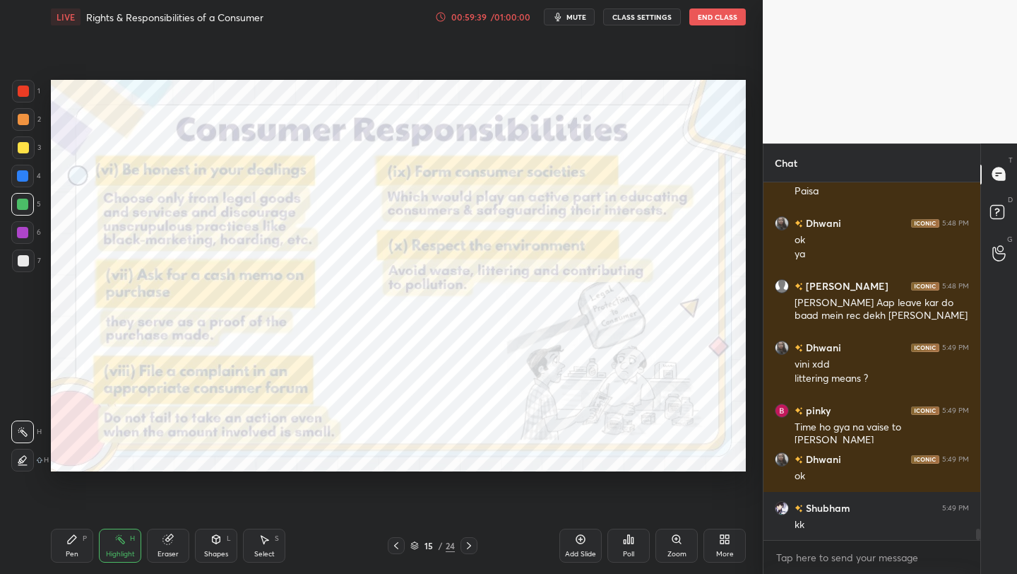
scroll to position [11227, 0]
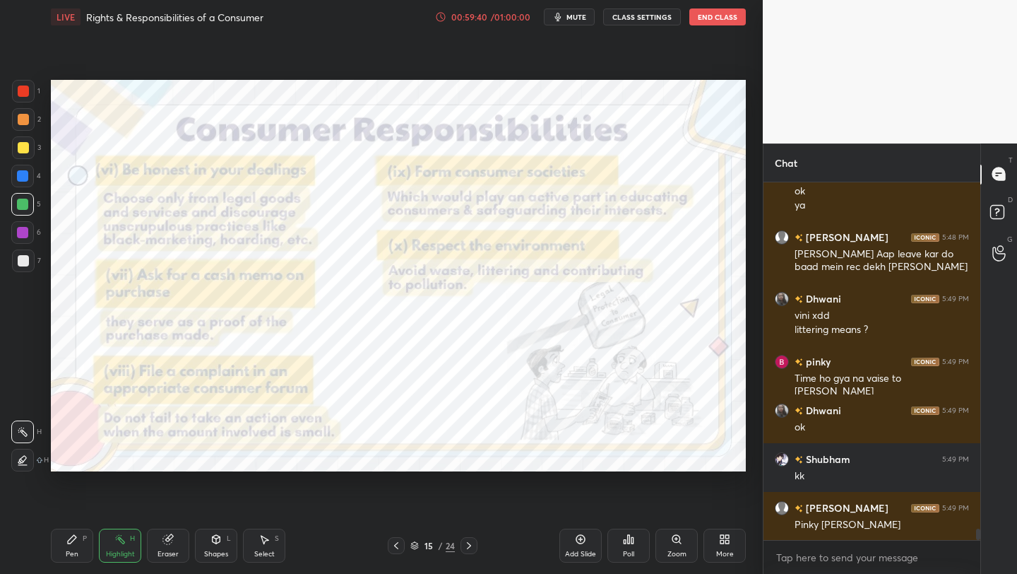
click at [415, 550] on div "15 / 24" at bounding box center [433, 545] width 45 height 13
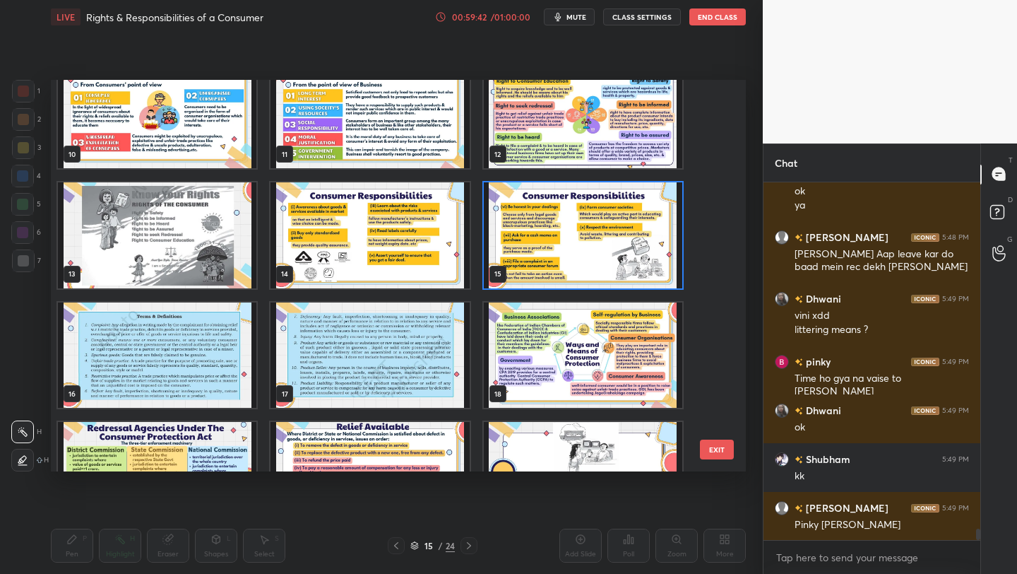
scroll to position [418, 0]
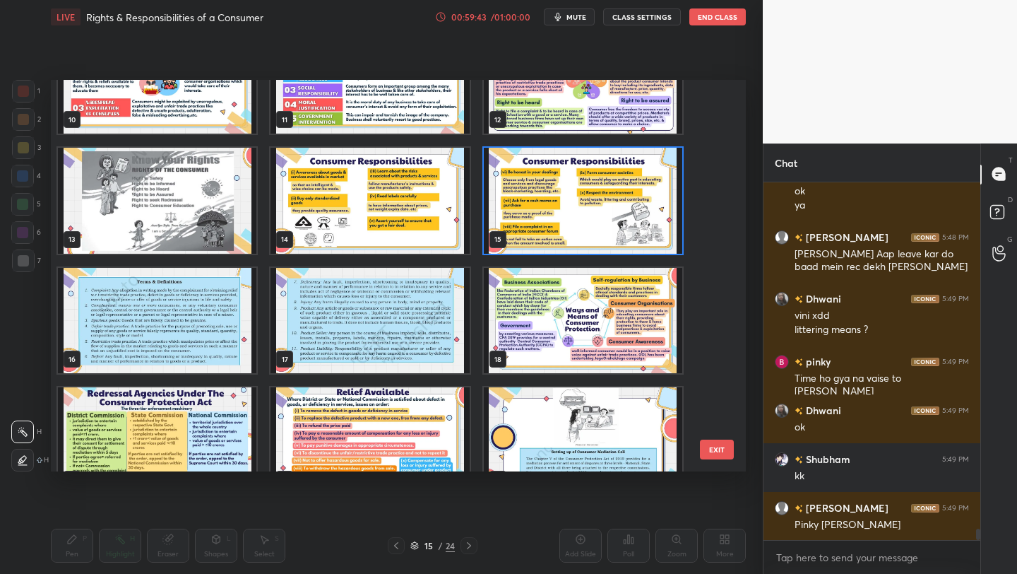
click at [435, 318] on img "grid" at bounding box center [370, 321] width 199 height 106
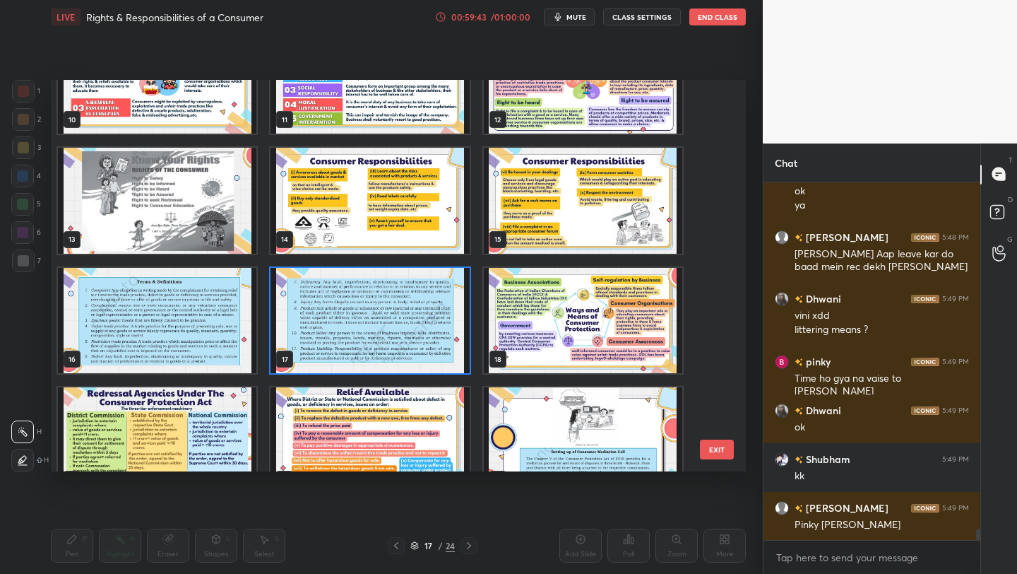
click at [435, 318] on img "grid" at bounding box center [370, 321] width 199 height 106
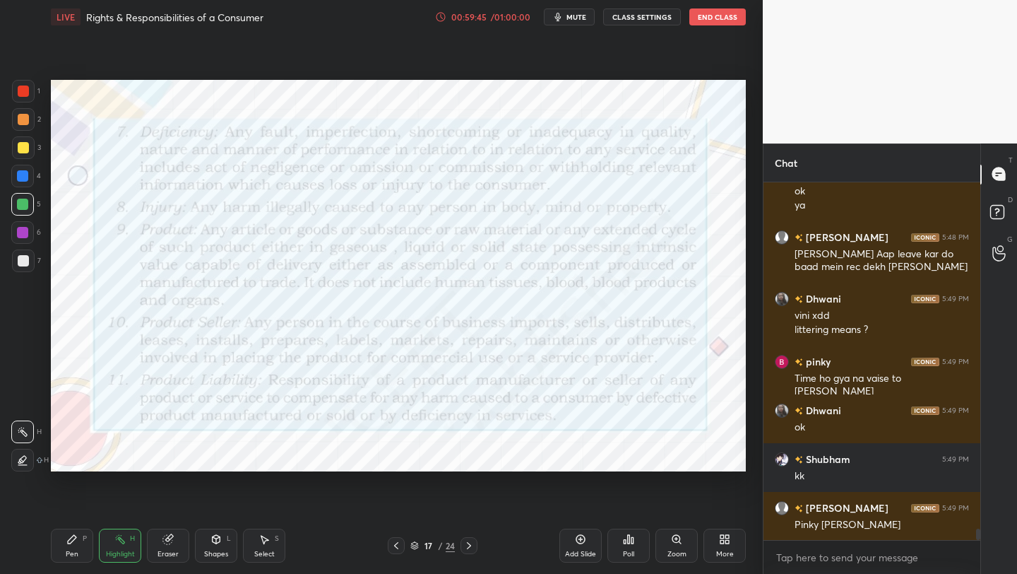
scroll to position [11241, 0]
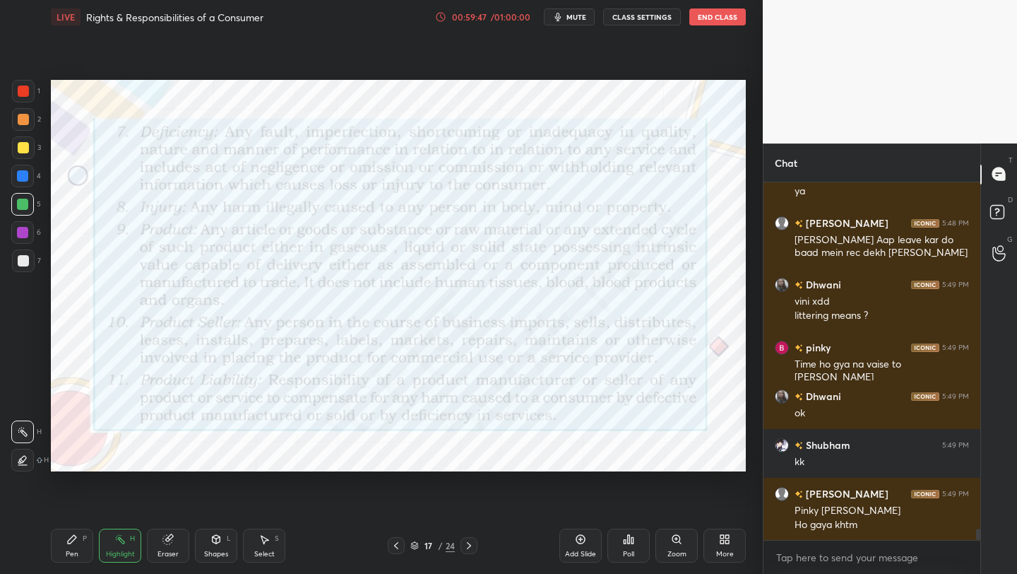
click at [413, 548] on icon at bounding box center [415, 545] width 8 height 8
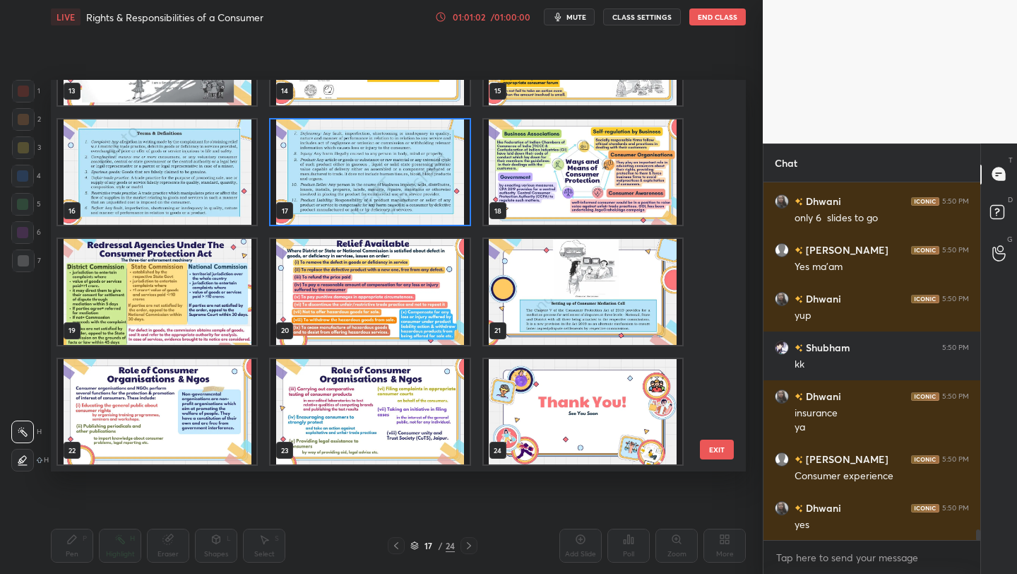
scroll to position [11694, 0]
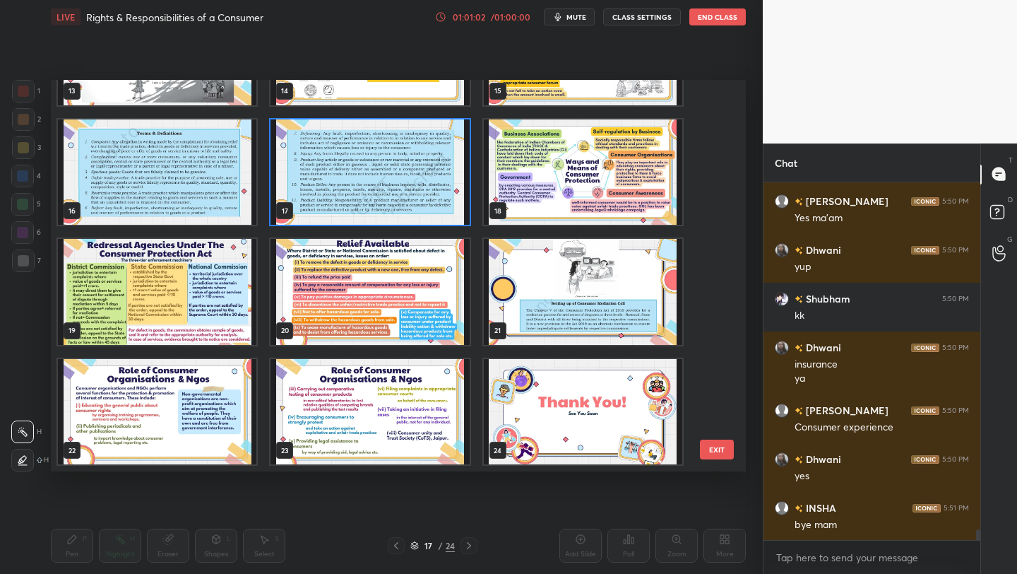
click at [716, 20] on button "End Class" at bounding box center [718, 16] width 57 height 17
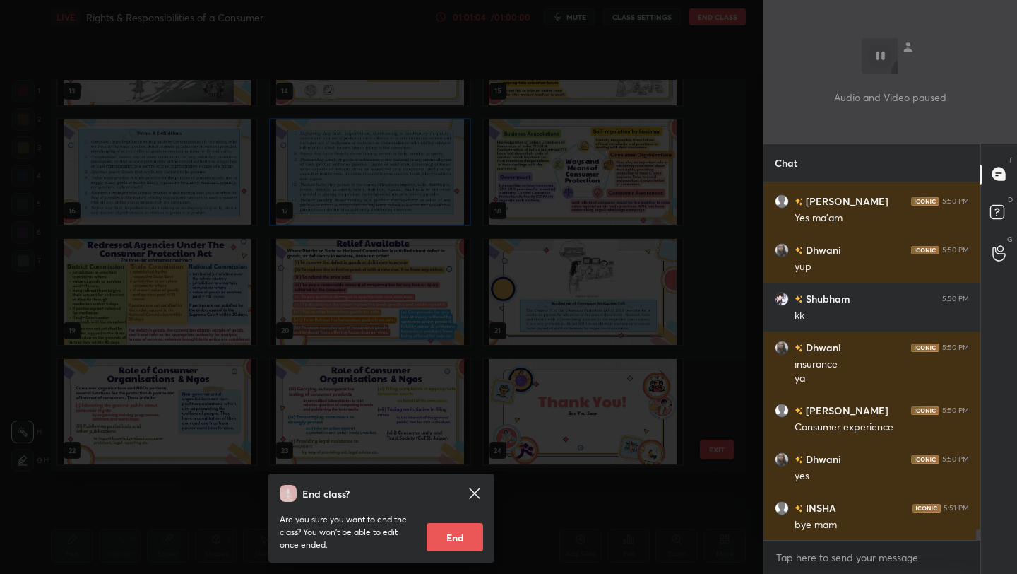
scroll to position [11743, 0]
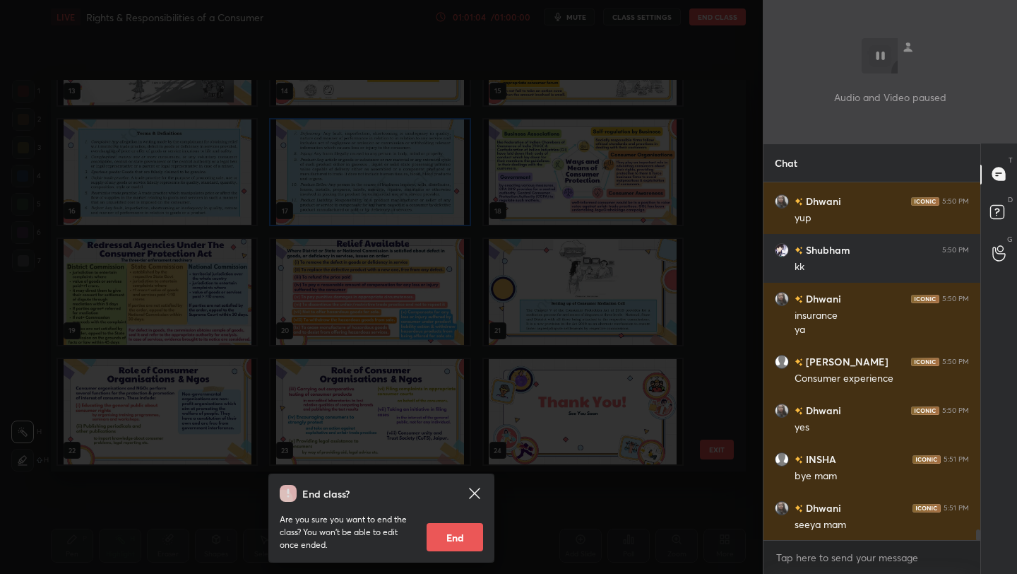
click at [477, 492] on icon at bounding box center [474, 493] width 17 height 17
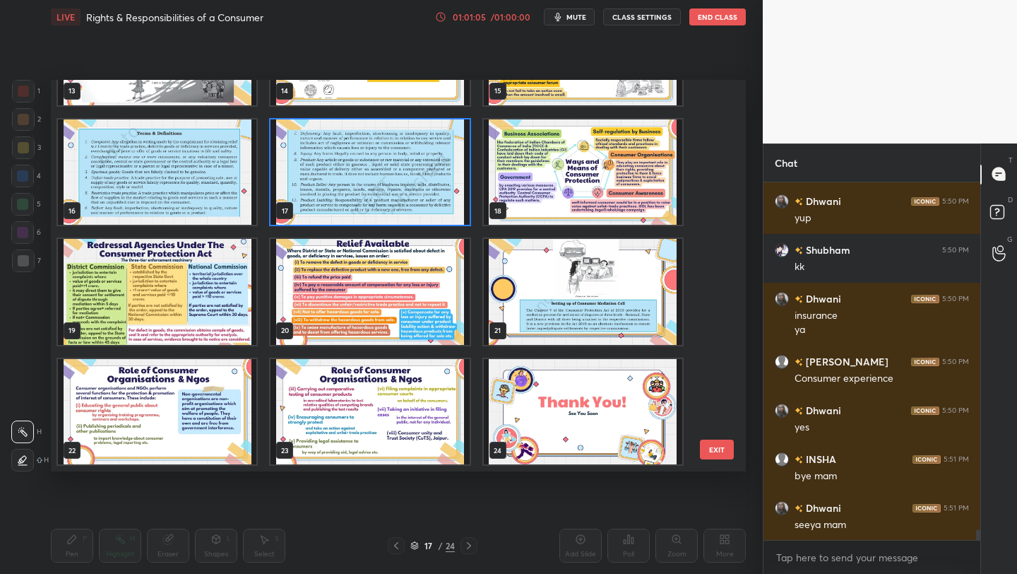
scroll to position [11792, 0]
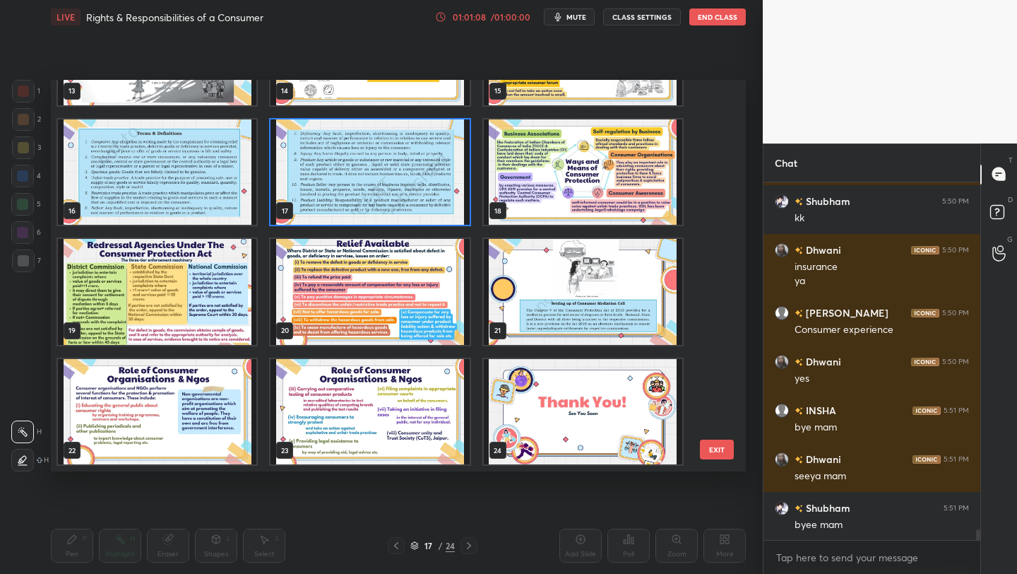
click at [731, 16] on button "End Class" at bounding box center [718, 16] width 57 height 17
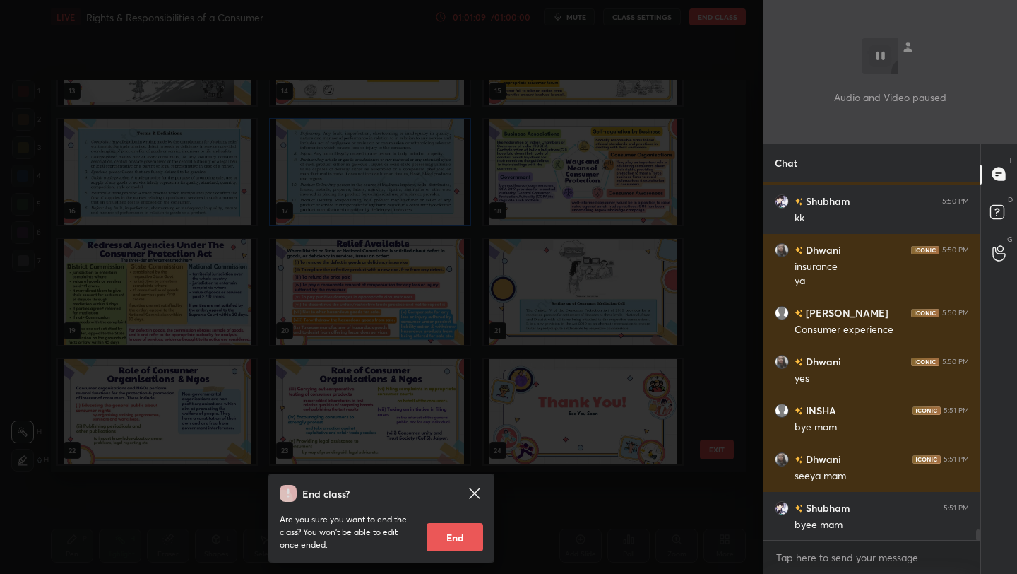
scroll to position [11841, 0]
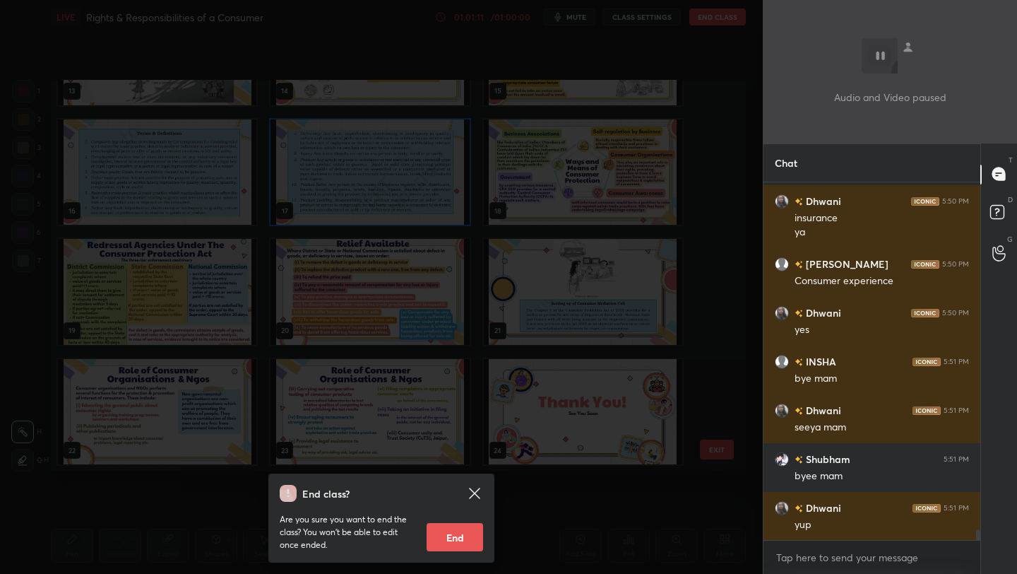
click at [469, 538] on button "End" at bounding box center [455, 537] width 57 height 28
type textarea "x"
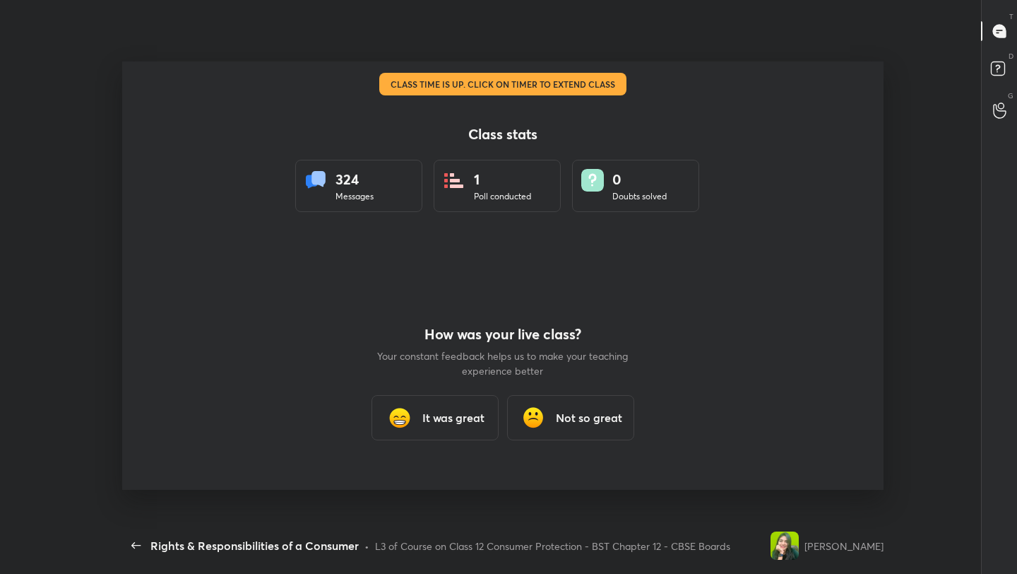
scroll to position [70173, 69819]
